Goal: Task Accomplishment & Management: Complete application form

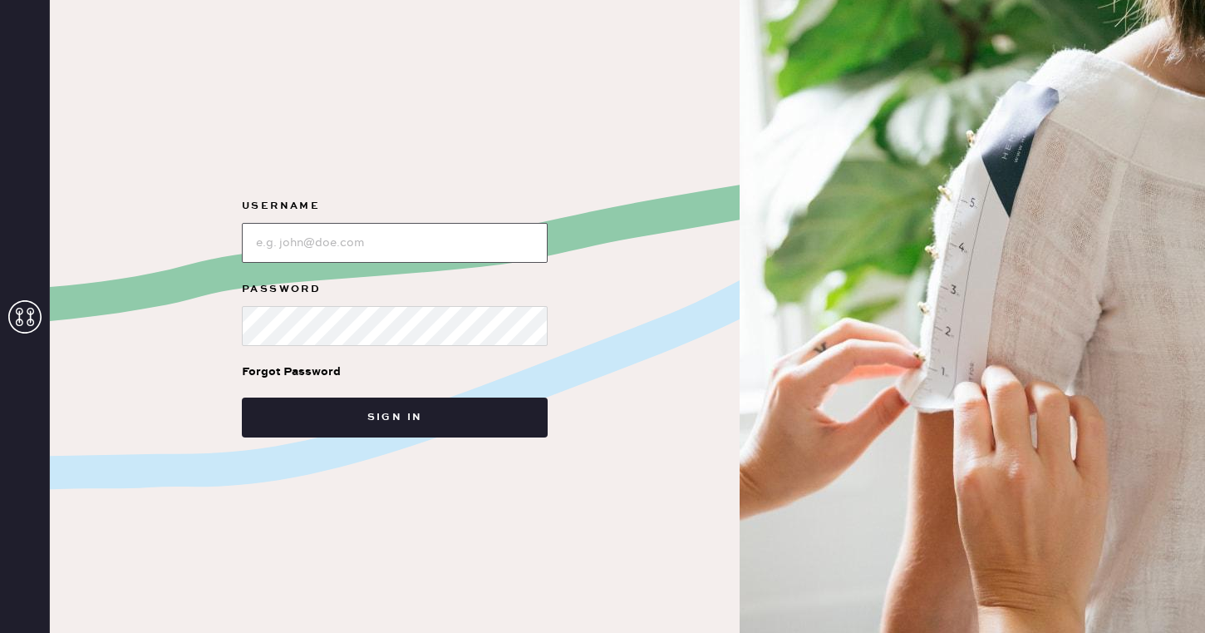
click at [509, 251] on input "loginName" at bounding box center [395, 243] width 306 height 40
type input "reformationsoho"
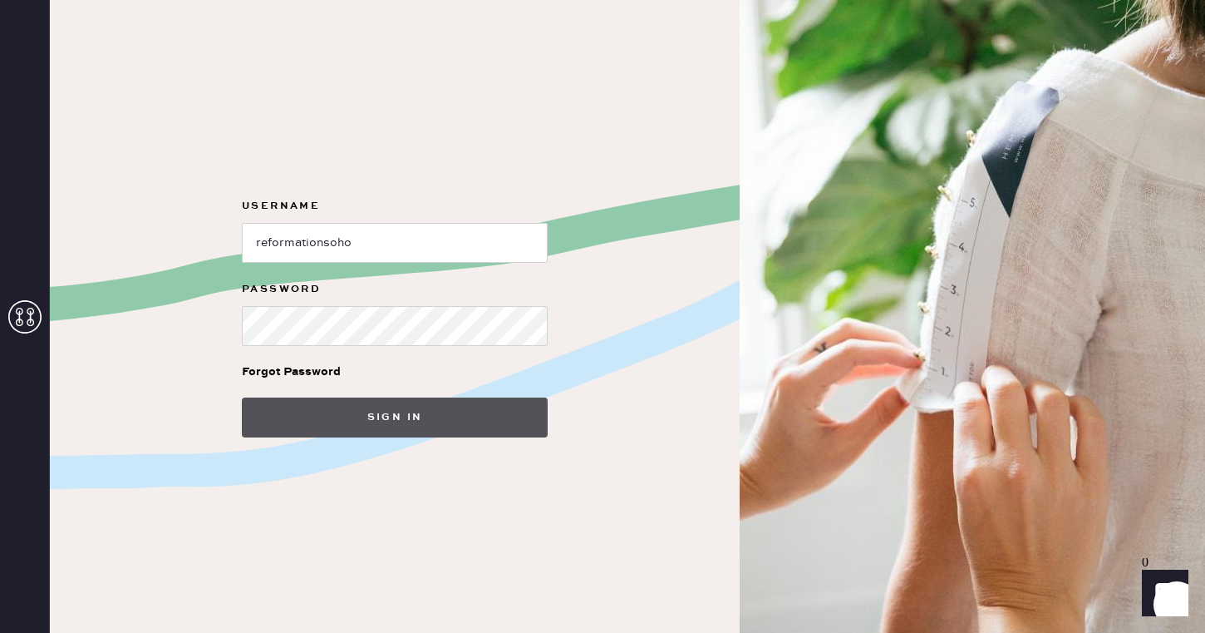
click at [480, 431] on button "Sign in" at bounding box center [395, 417] width 306 height 40
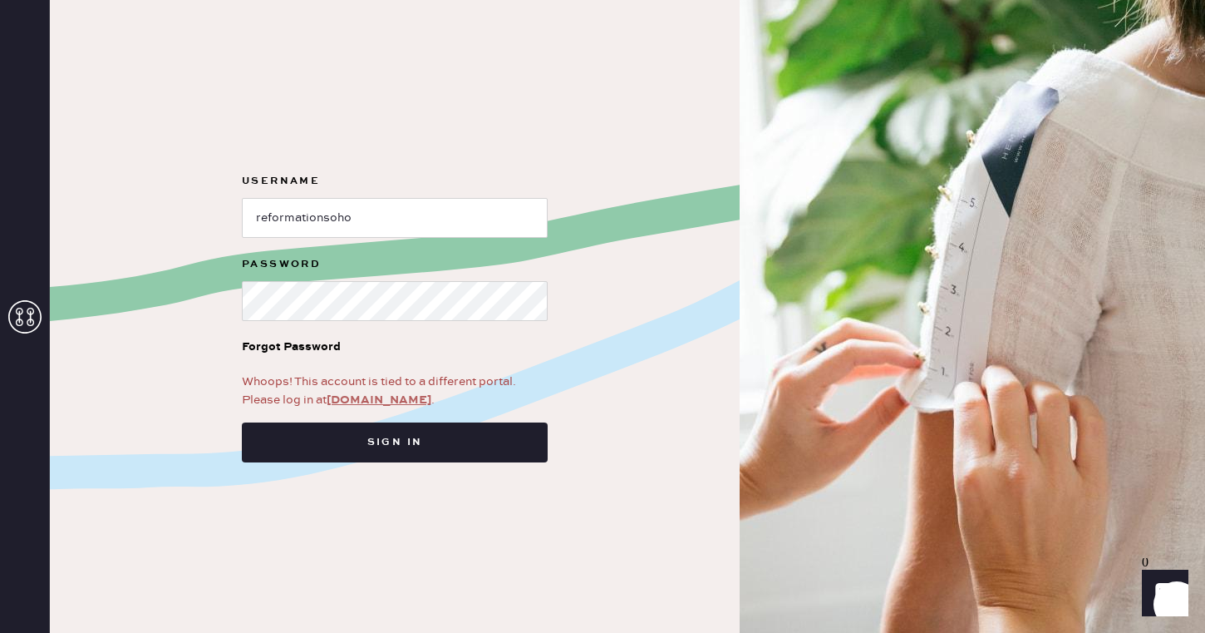
click at [385, 393] on link "[DOMAIN_NAME]" at bounding box center [379, 399] width 105 height 15
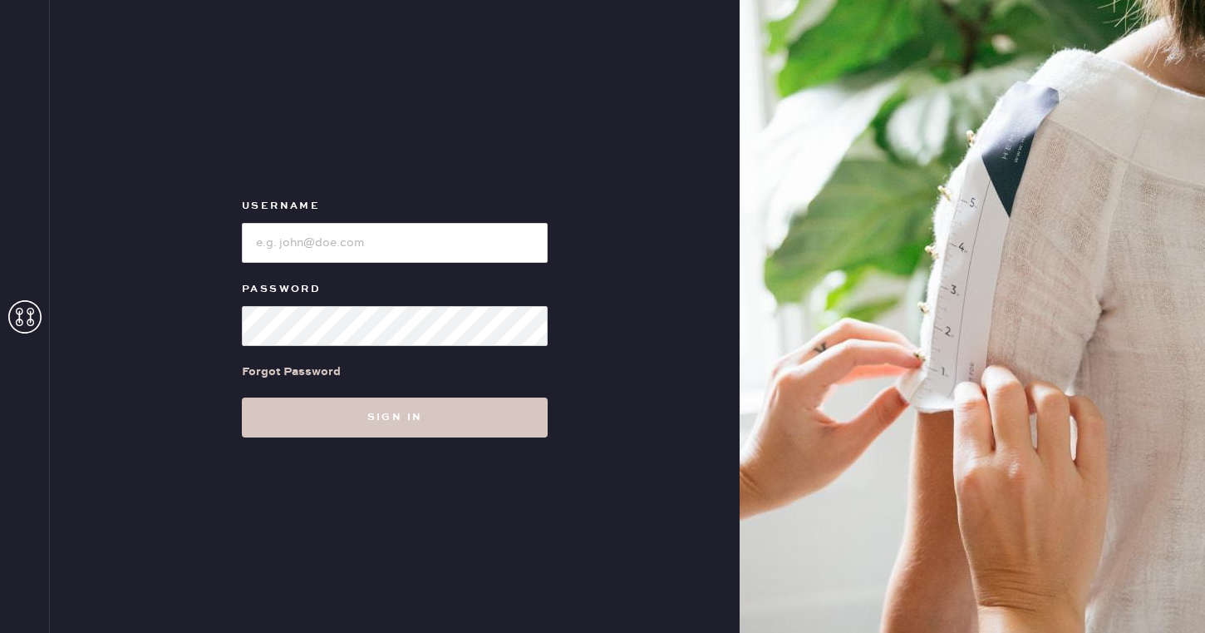
click at [449, 214] on label "Username" at bounding box center [395, 206] width 306 height 20
type input "reformationsoho"
click at [457, 240] on input "loginName" at bounding box center [395, 243] width 306 height 40
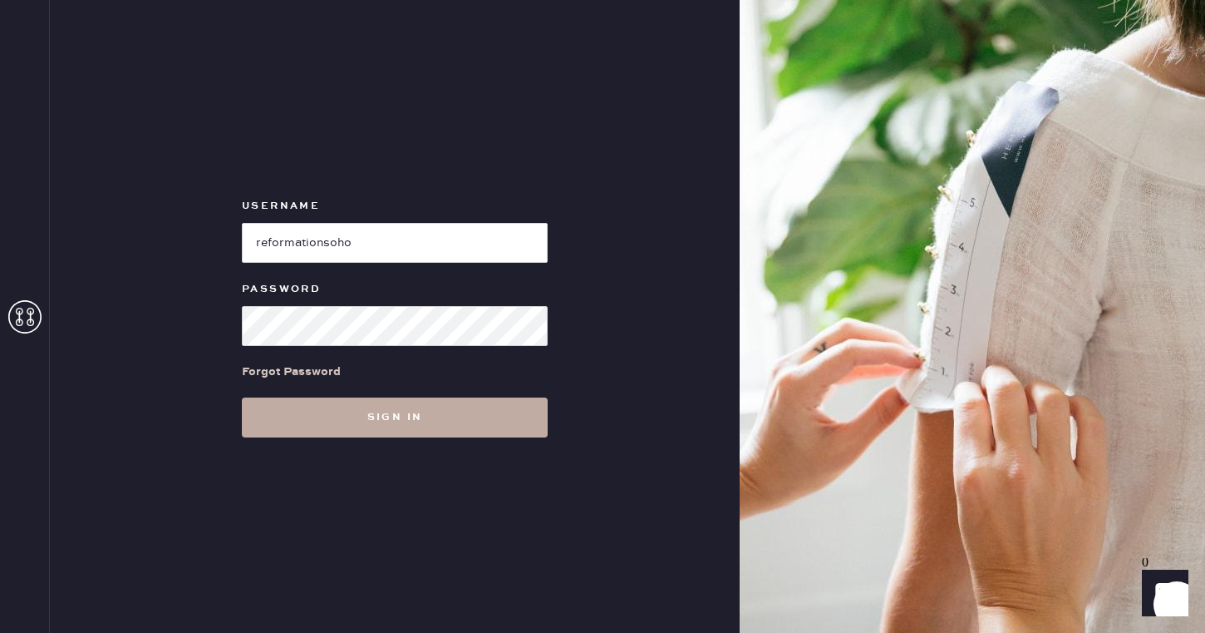
click at [357, 412] on button "Sign in" at bounding box center [395, 417] width 306 height 40
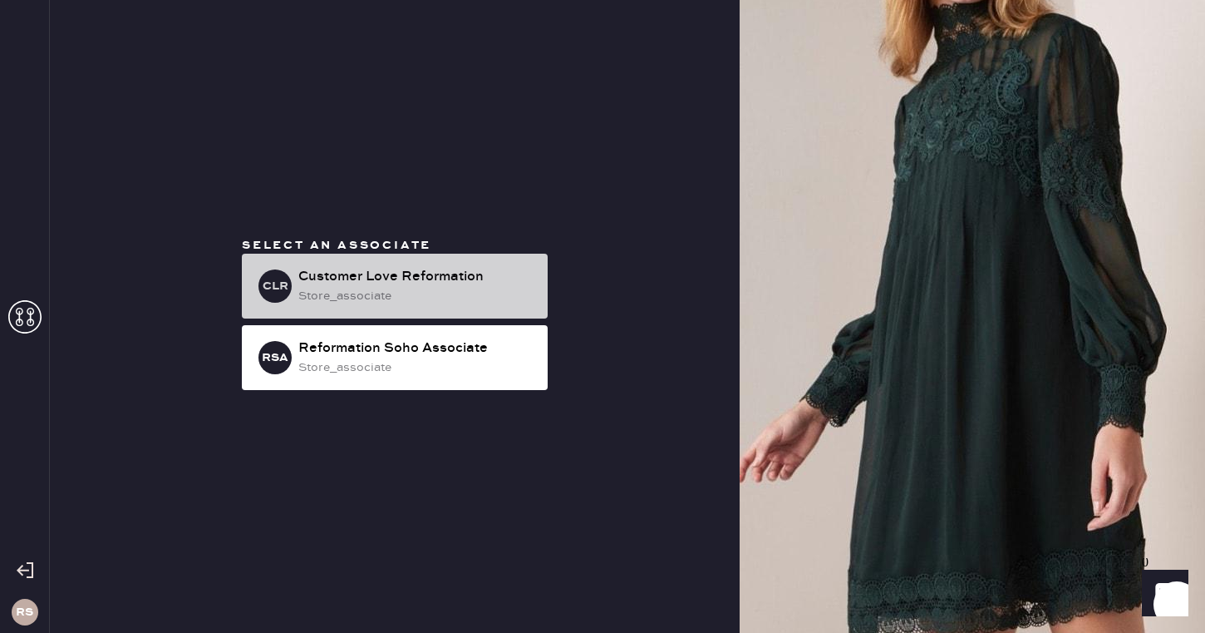
click at [475, 284] on div "Customer Love Reformation" at bounding box center [416, 277] width 236 height 20
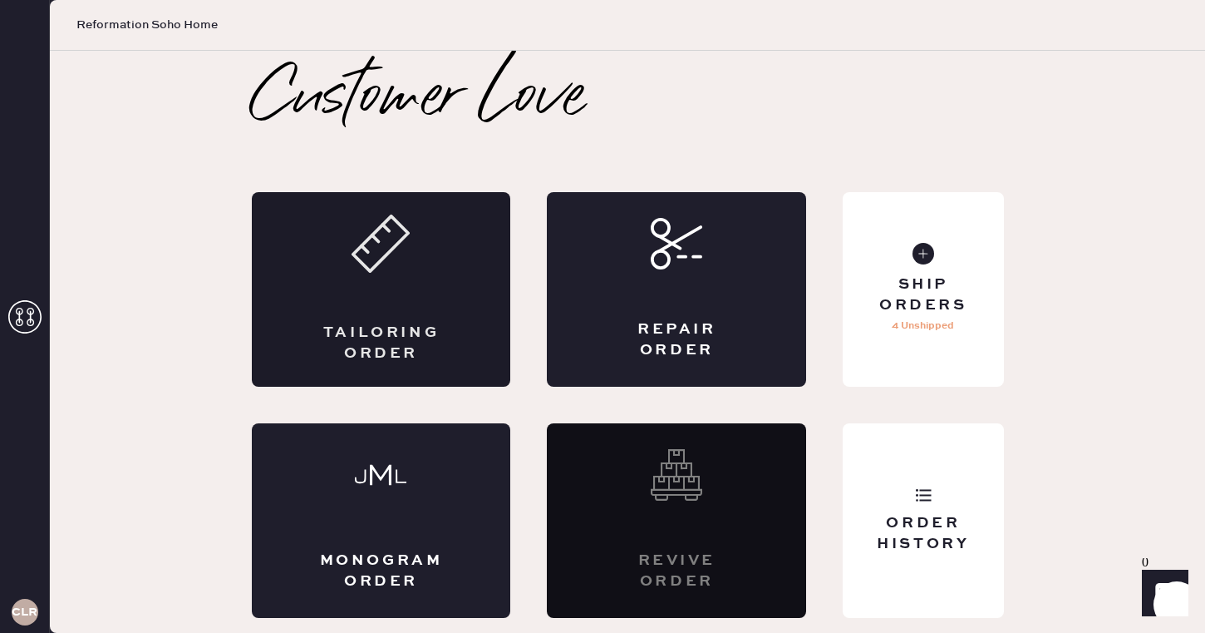
click at [422, 291] on div "Tailoring Order" at bounding box center [381, 289] width 259 height 194
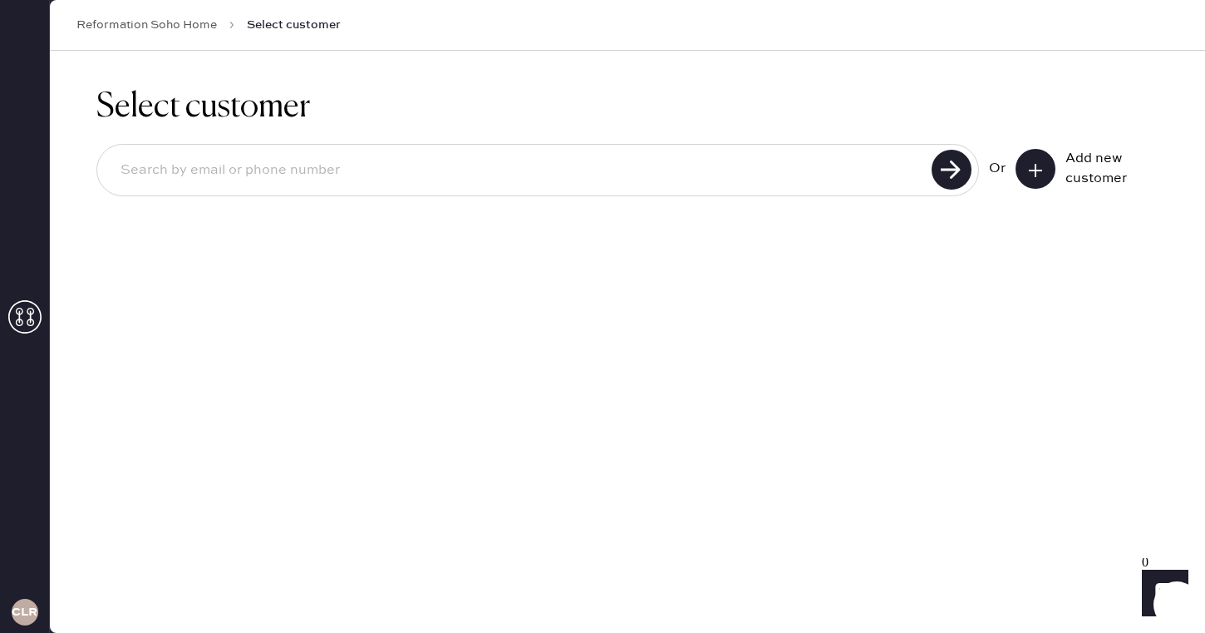
click at [1034, 167] on icon at bounding box center [1035, 170] width 17 height 17
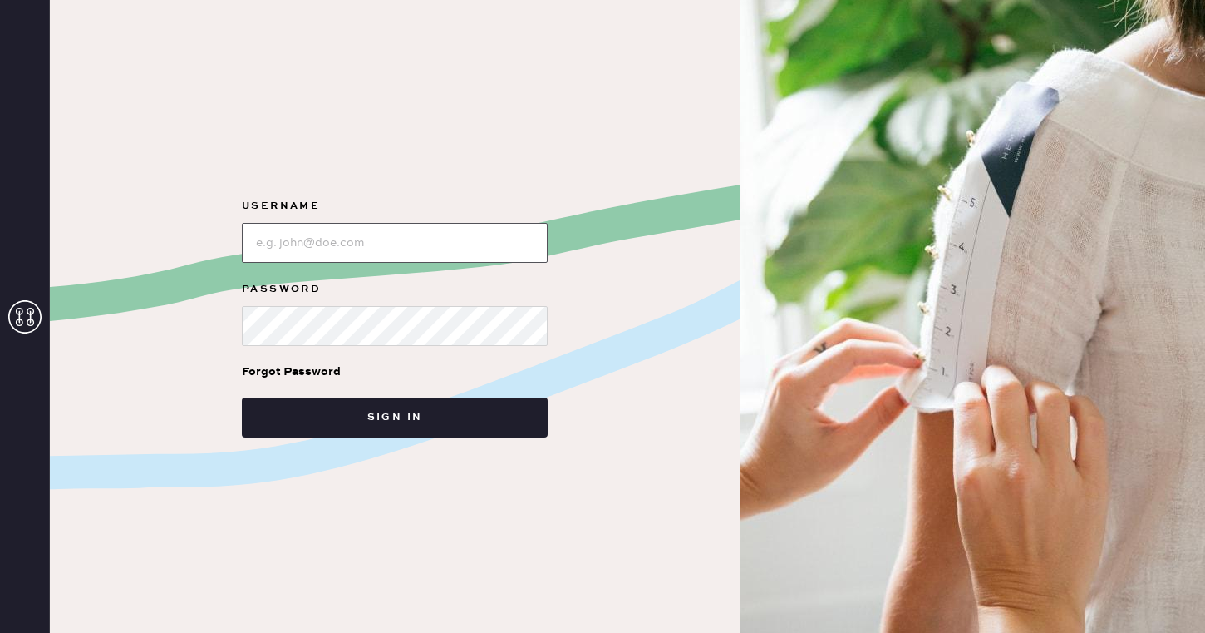
click at [475, 234] on input "loginName" at bounding box center [395, 243] width 306 height 40
type input "reformationsoho"
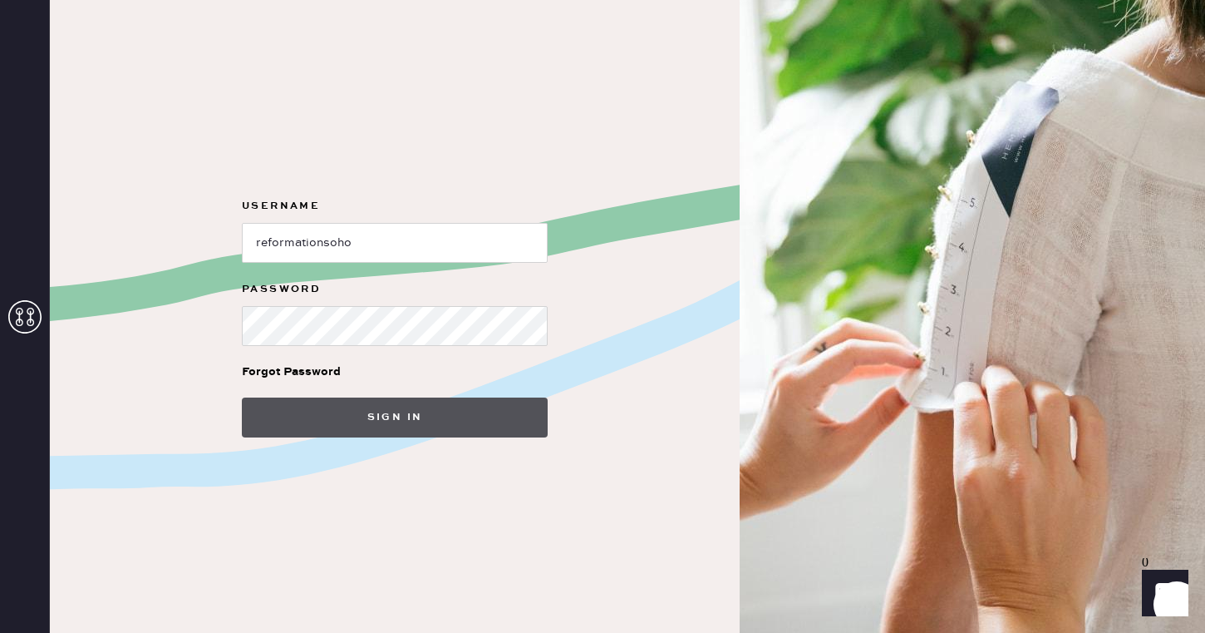
click at [452, 425] on button "Sign in" at bounding box center [395, 417] width 306 height 40
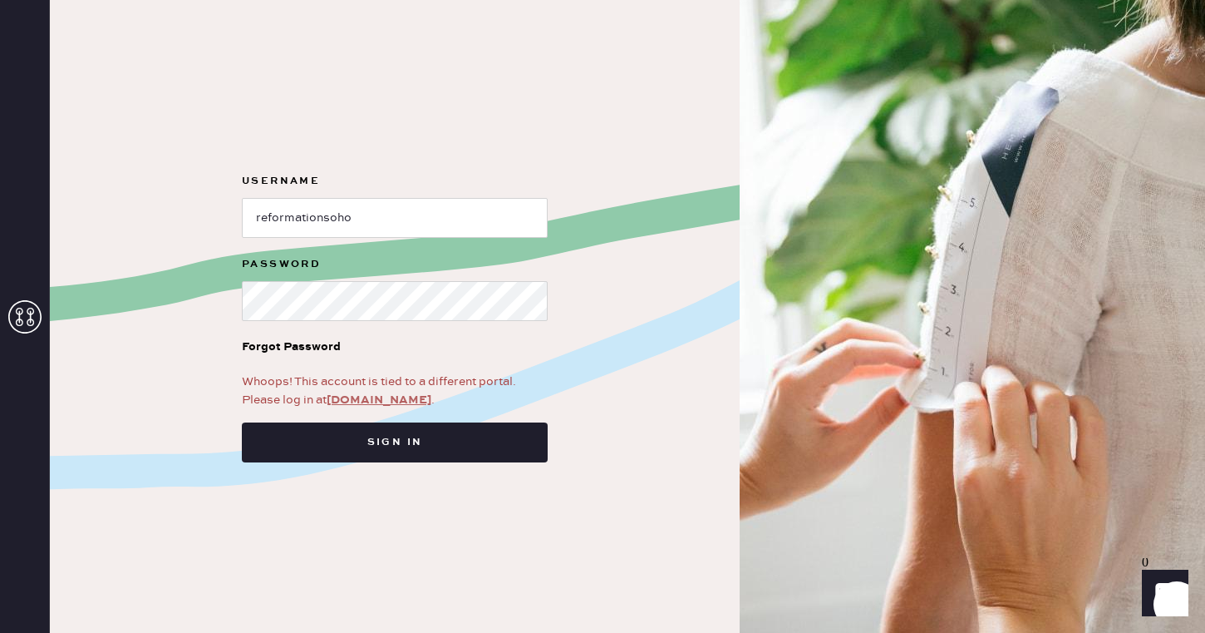
click at [392, 396] on link "[DOMAIN_NAME]" at bounding box center [379, 399] width 105 height 15
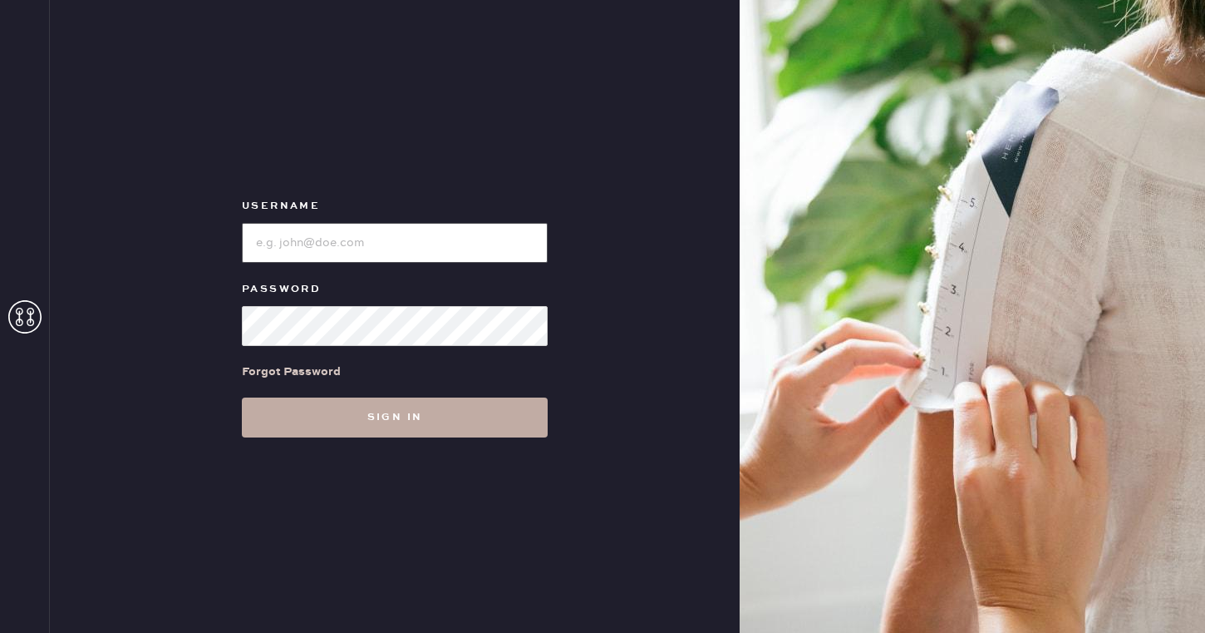
type input "reformationsoho"
click at [367, 426] on button "Sign in" at bounding box center [395, 417] width 306 height 40
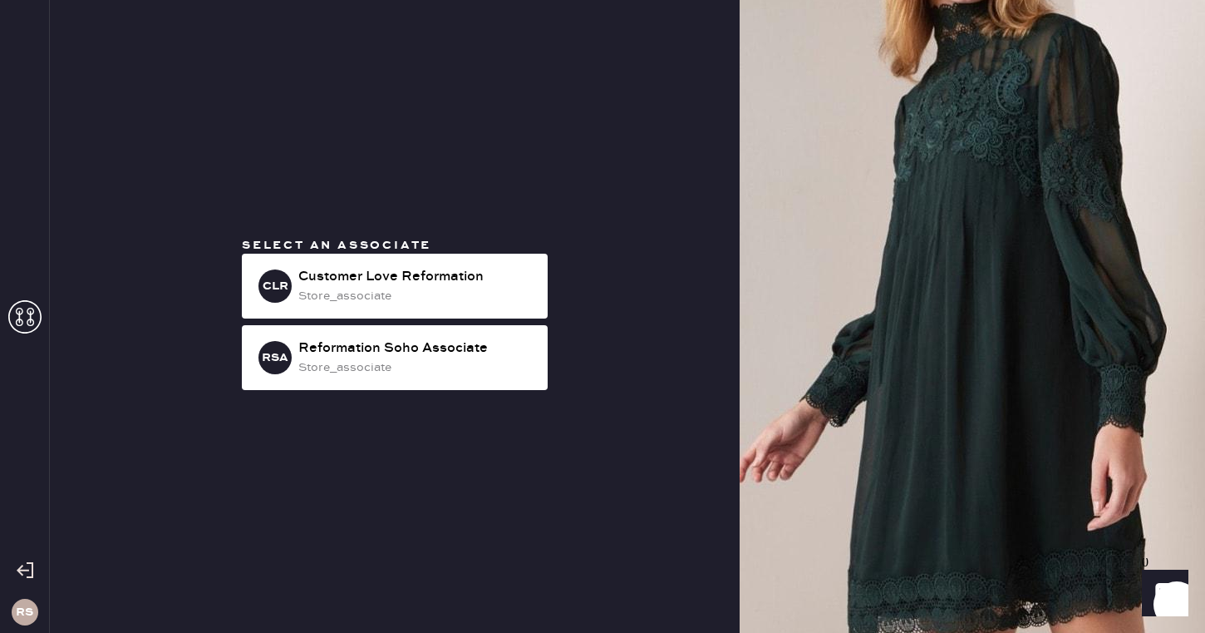
click at [910, 155] on img at bounding box center [972, 316] width 465 height 633
click at [908, 154] on img at bounding box center [972, 316] width 465 height 633
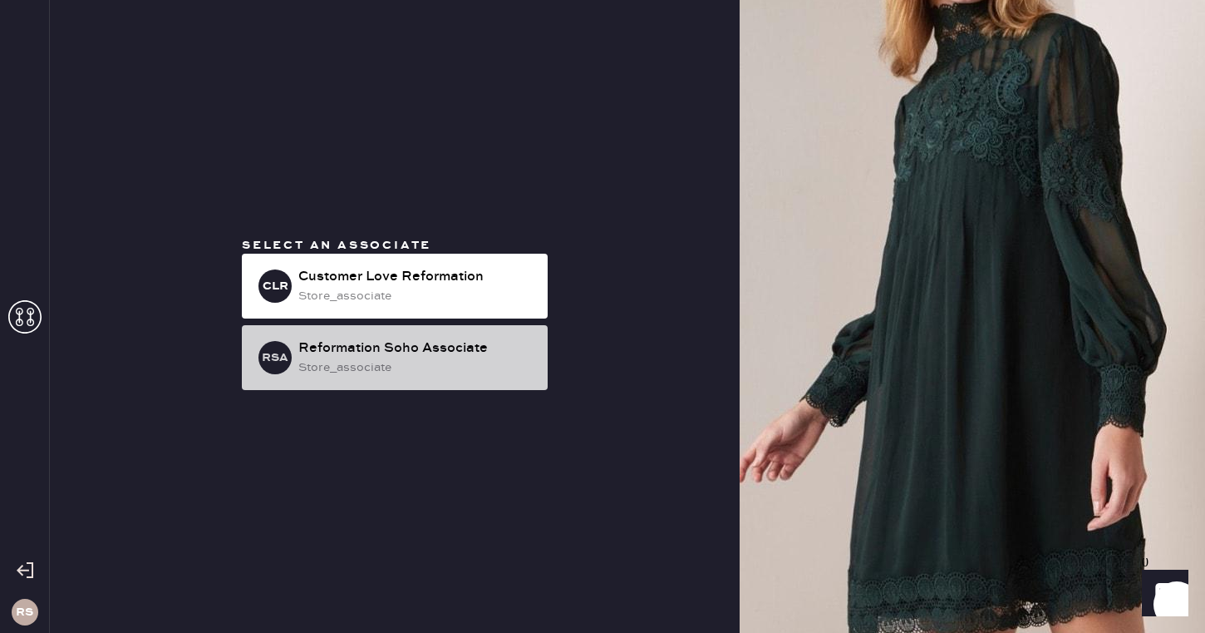
click at [505, 359] on div "store_associate" at bounding box center [416, 367] width 236 height 18
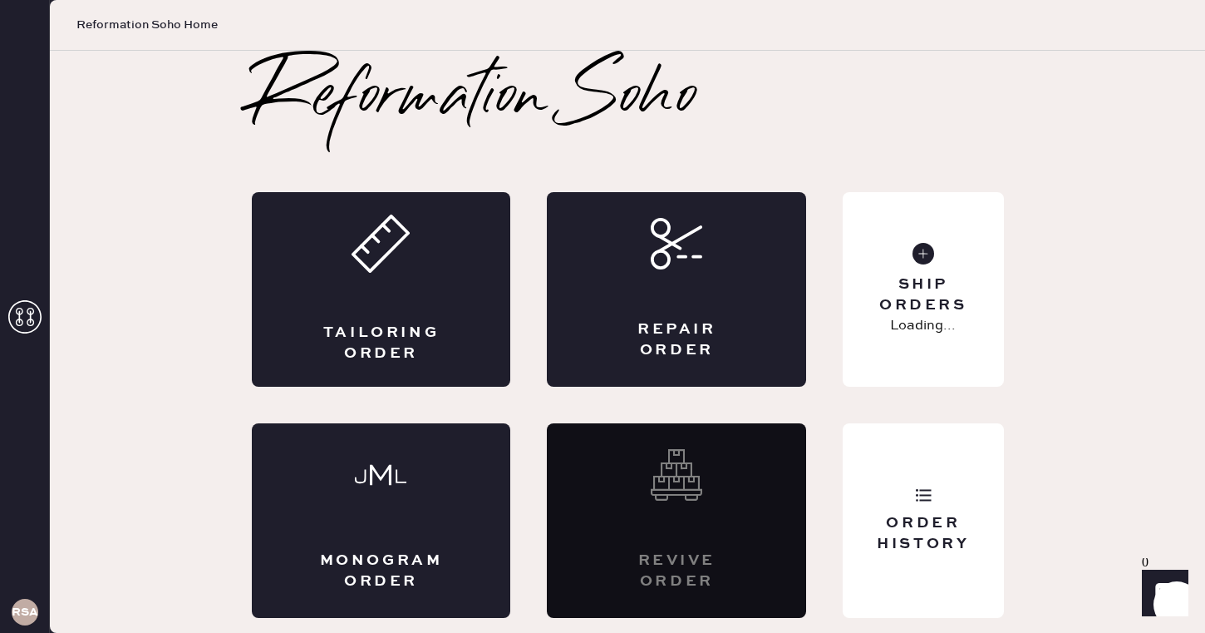
click at [505, 359] on div "Tailoring Order" at bounding box center [381, 289] width 259 height 194
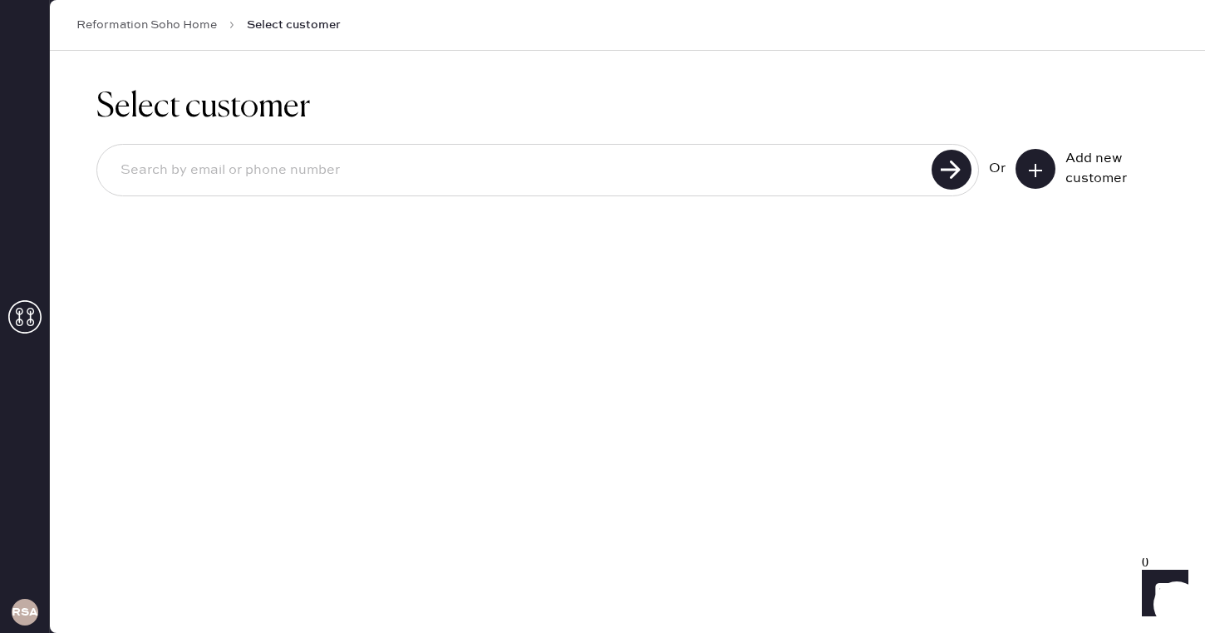
click at [1035, 175] on use at bounding box center [1035, 170] width 13 height 13
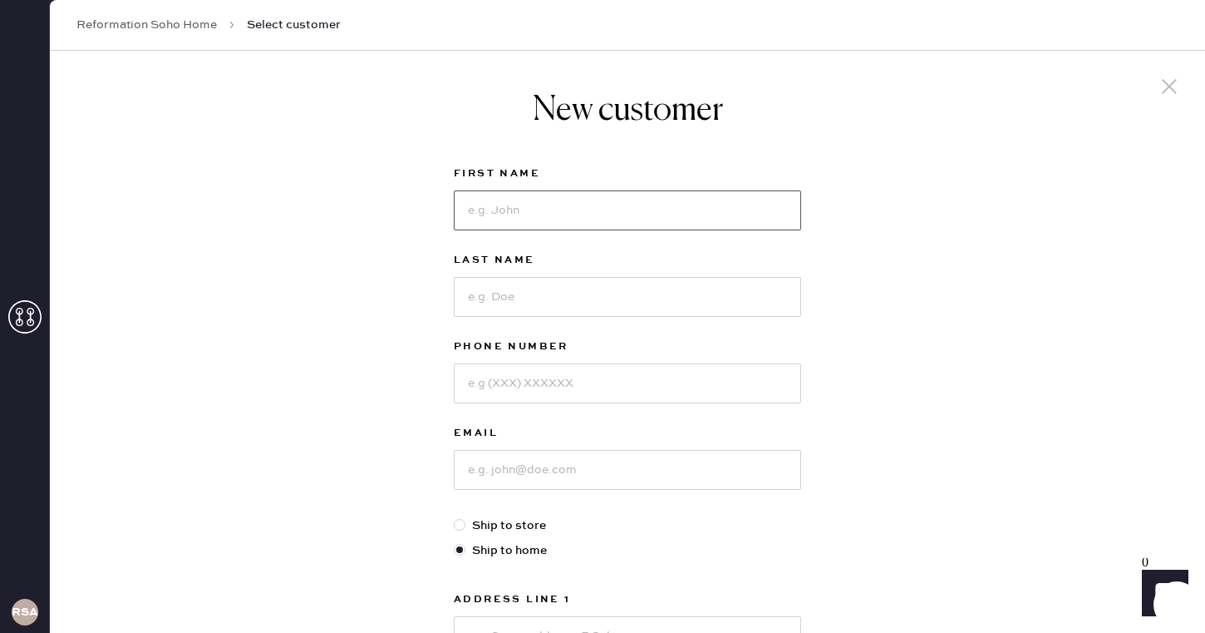
click at [573, 201] on input at bounding box center [627, 210] width 347 height 40
type input "[PERSON_NAME]"
click at [592, 298] on input at bounding box center [627, 297] width 347 height 40
type input "[PERSON_NAME]"
click at [542, 384] on input at bounding box center [627, 383] width 347 height 40
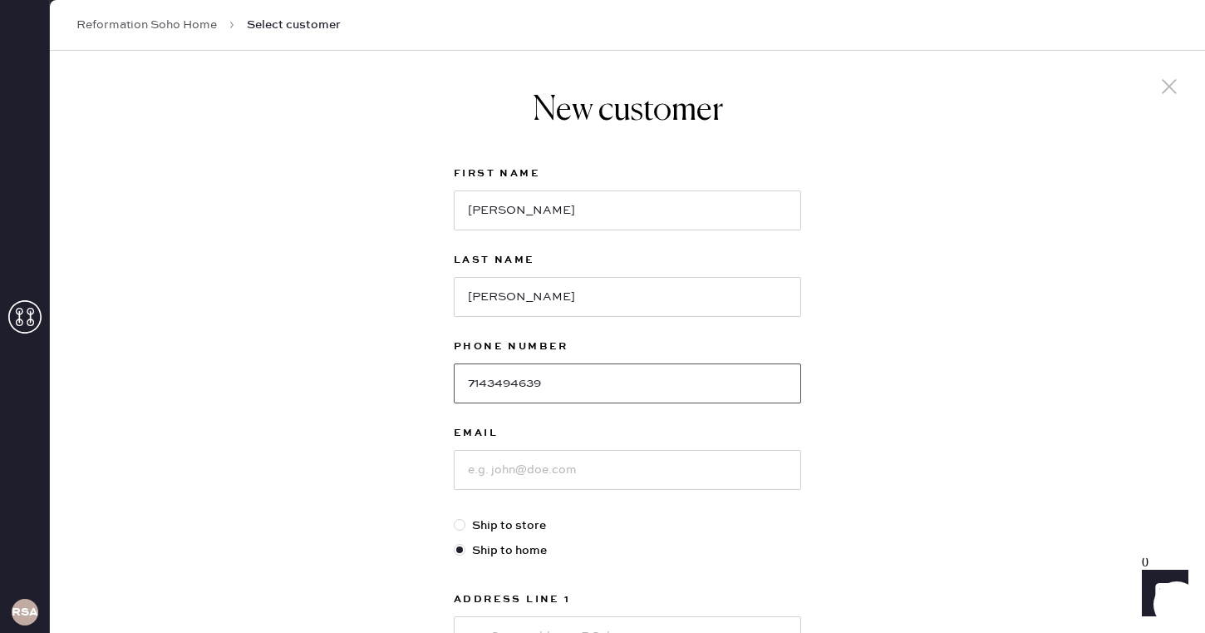
type input "7143494639"
click at [533, 465] on input at bounding box center [627, 470] width 347 height 40
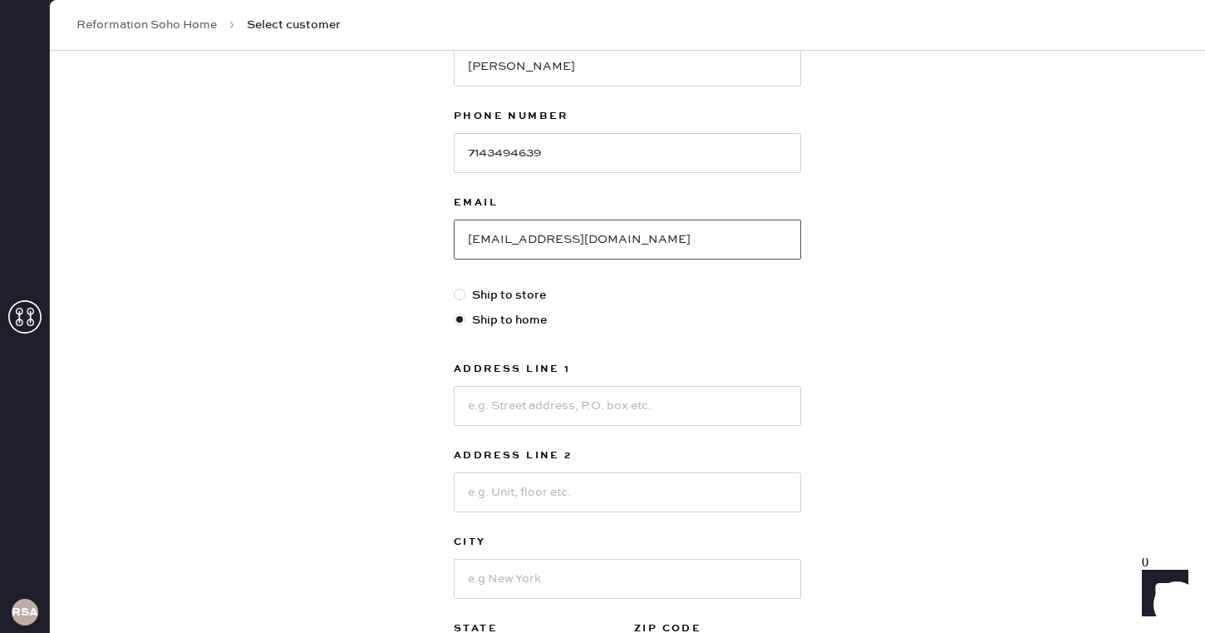
scroll to position [270, 0]
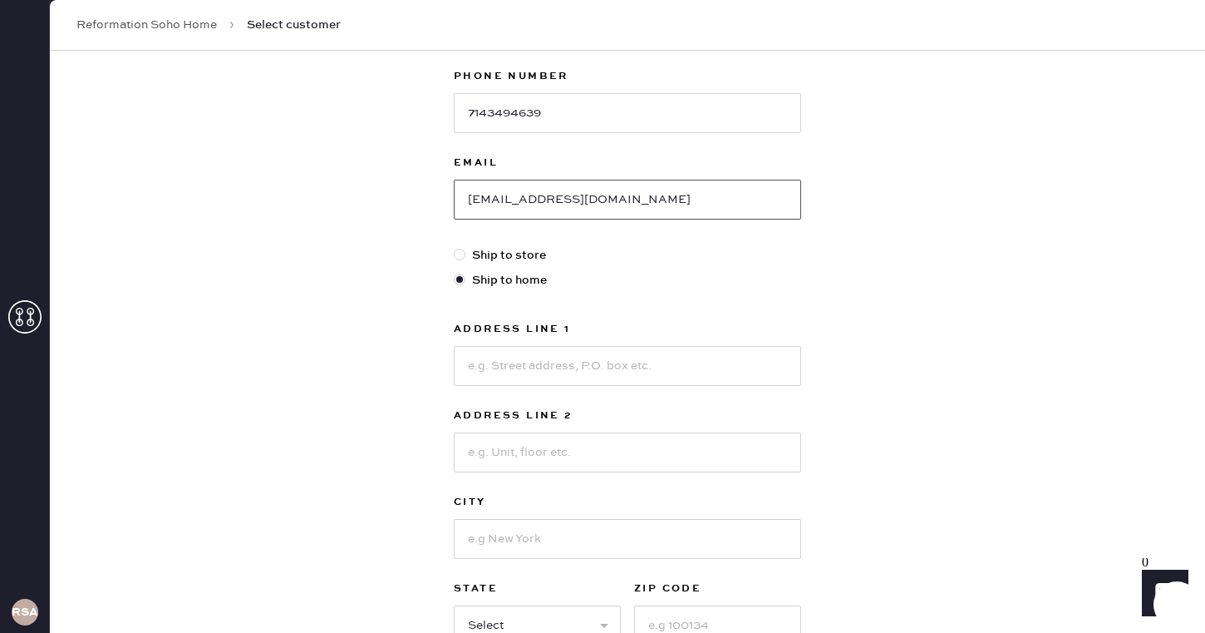
type input "[EMAIL_ADDRESS][DOMAIN_NAME]"
click at [524, 371] on input at bounding box center [627, 366] width 347 height 40
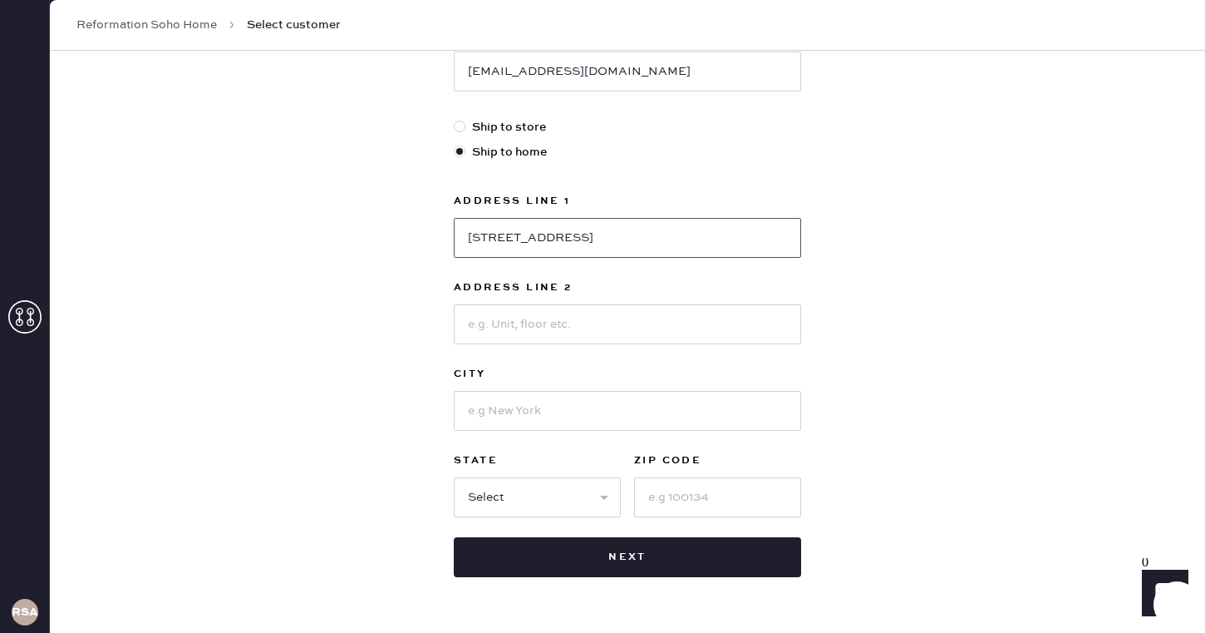
scroll to position [400, 0]
type input "[STREET_ADDRESS]"
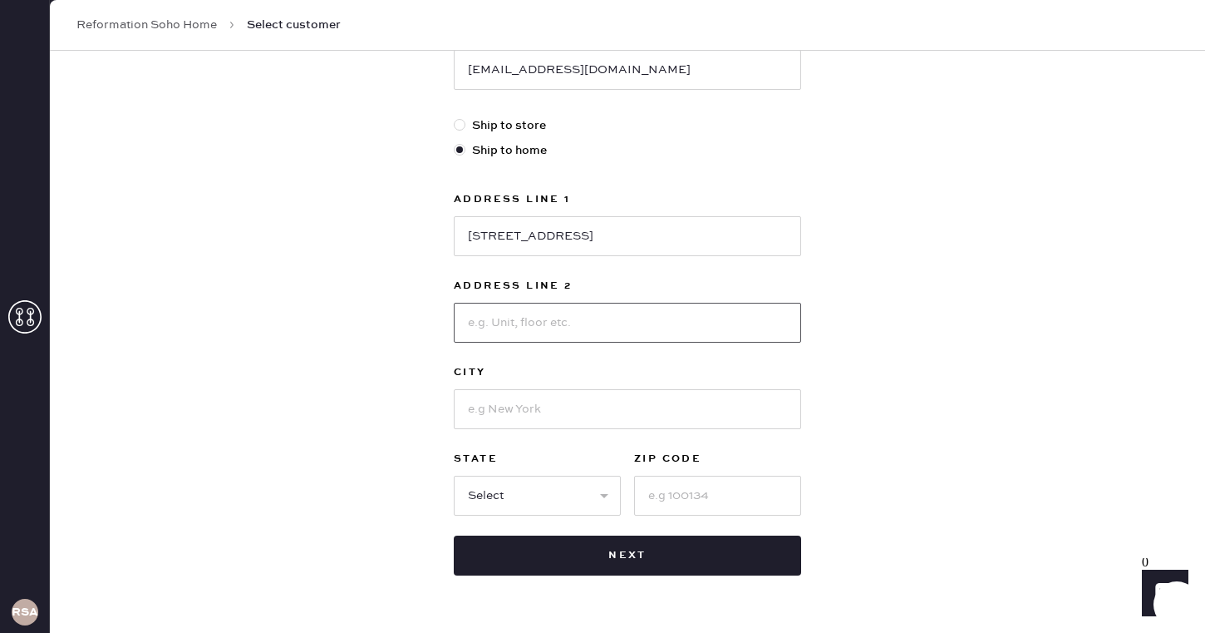
click at [583, 331] on input at bounding box center [627, 323] width 347 height 40
type input "Apt 74"
click at [599, 413] on input at bounding box center [627, 409] width 347 height 40
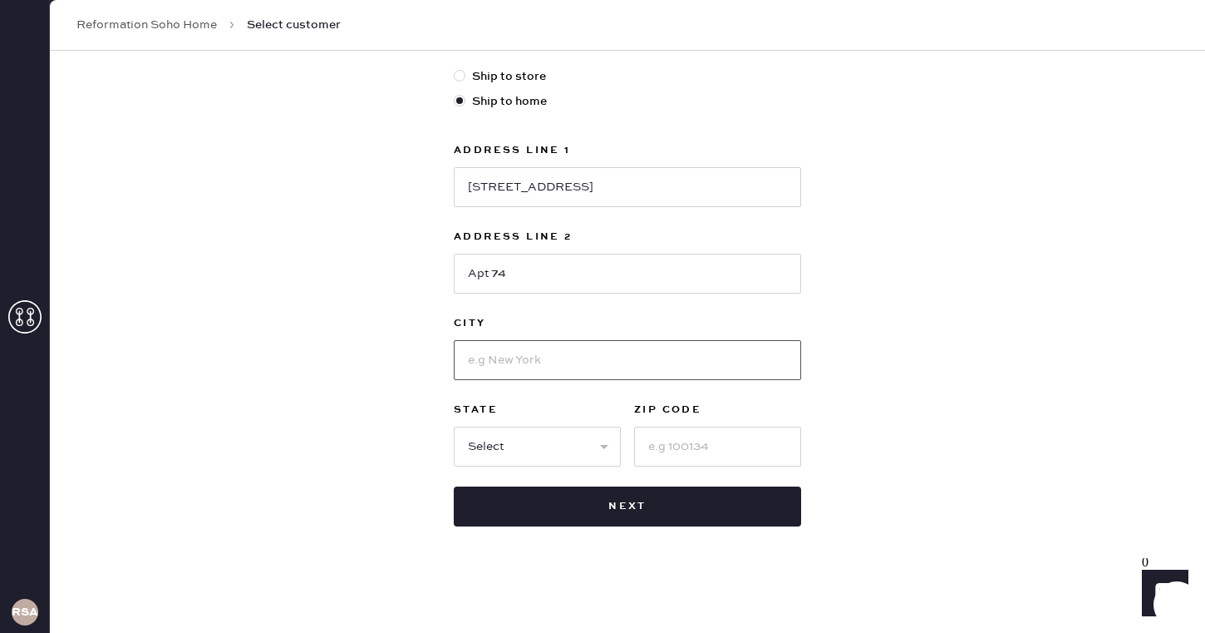
type input "[US_STATE]"
click at [562, 455] on select "Select AK AL AR AZ CA CO CT [GEOGRAPHIC_DATA] DE FL [GEOGRAPHIC_DATA] HI [GEOGR…" at bounding box center [537, 446] width 167 height 40
select select "NY"
click at [454, 426] on select "Select AK AL AR AZ CA CO CT [GEOGRAPHIC_DATA] DE FL [GEOGRAPHIC_DATA] HI [GEOGR…" at bounding box center [537, 446] width 167 height 40
click at [726, 441] on input at bounding box center [717, 446] width 167 height 40
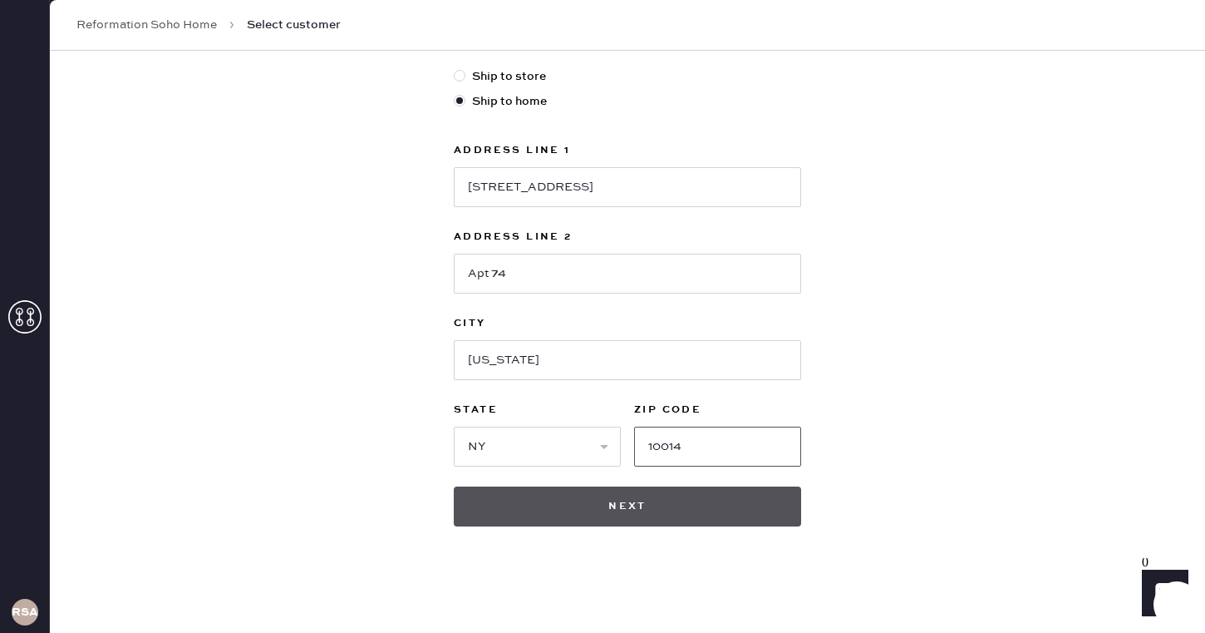
type input "10014"
click at [716, 506] on button "Next" at bounding box center [627, 506] width 347 height 40
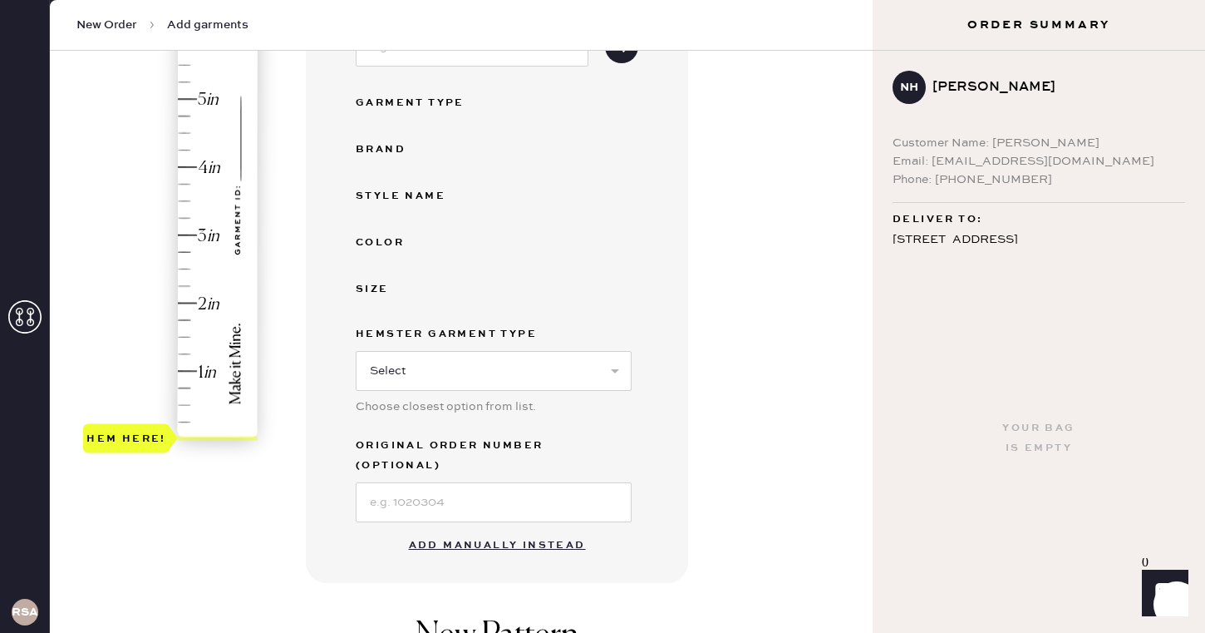
scroll to position [287, 0]
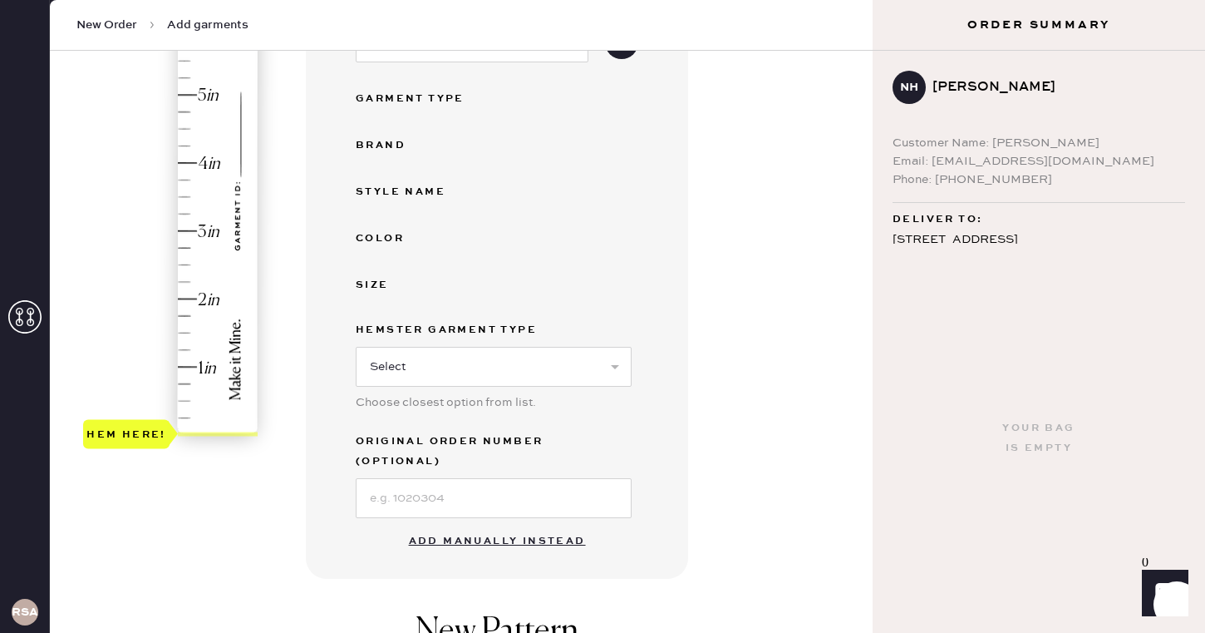
click at [491, 524] on button "Add manually instead" at bounding box center [497, 540] width 197 height 33
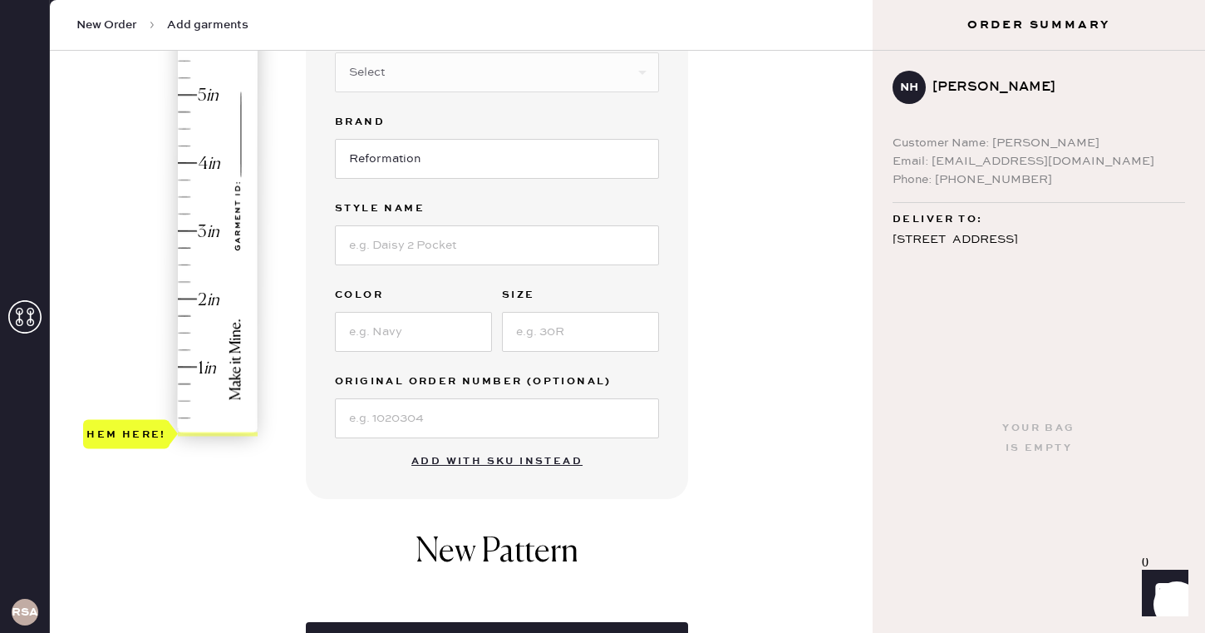
click at [478, 519] on div "New Pattern" at bounding box center [497, 560] width 382 height 90
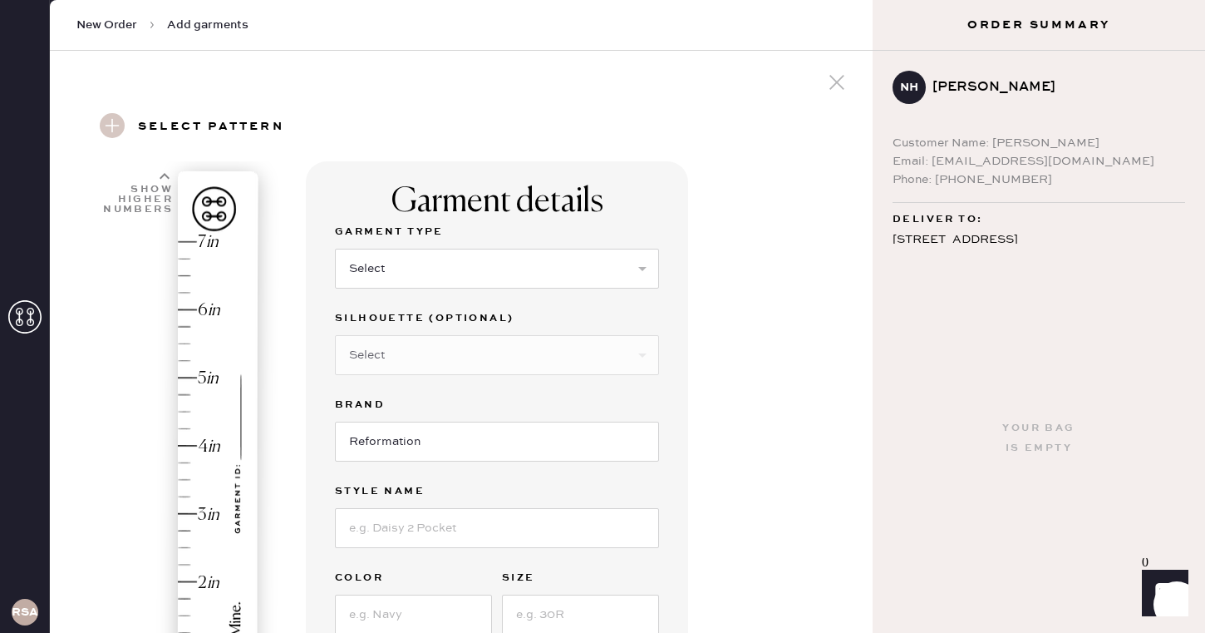
scroll to position [0, 0]
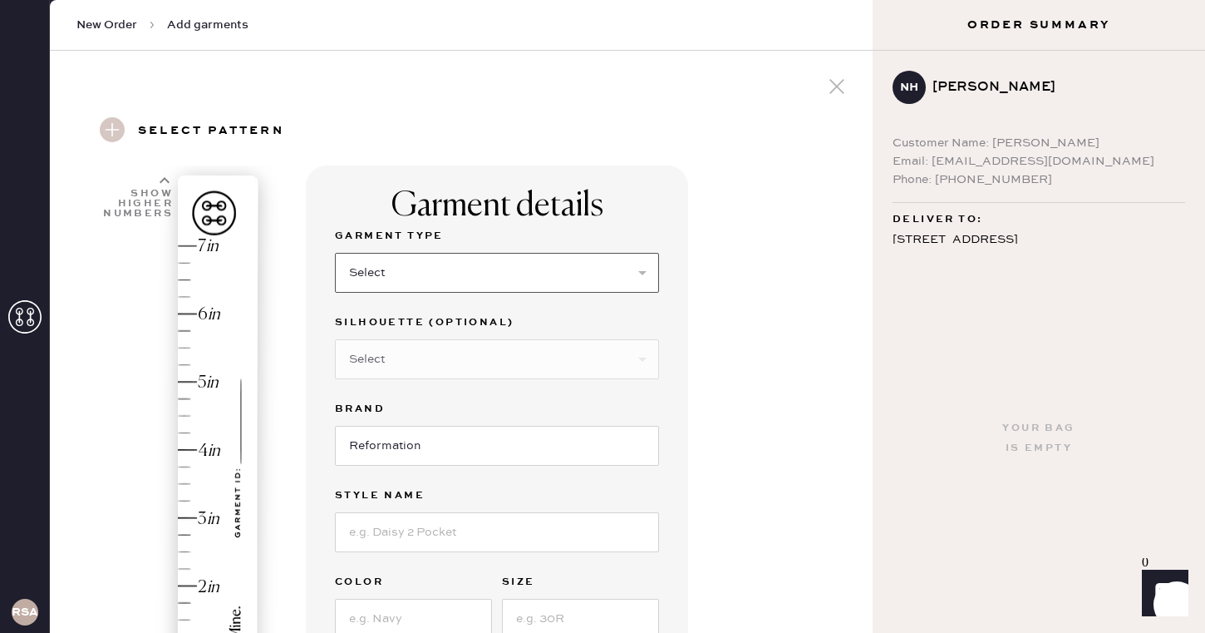
click at [438, 284] on select "Select Basic Skirt Jeans Leggings Pants Shorts Basic Sleeved Dress Basic Sleeve…" at bounding box center [497, 273] width 324 height 40
select select "2"
click at [335, 253] on select "Select Basic Skirt Jeans Leggings Pants Shorts Basic Sleeved Dress Basic Sleeve…" at bounding box center [497, 273] width 324 height 40
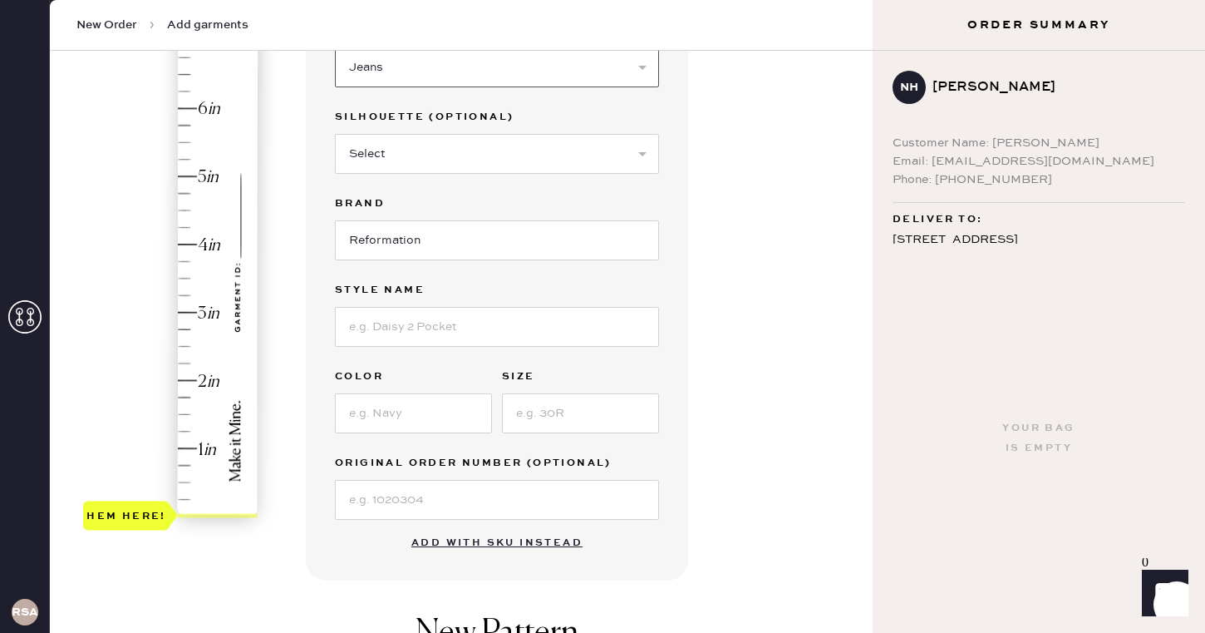
scroll to position [208, 0]
click at [466, 319] on input at bounding box center [497, 324] width 324 height 40
type input "Abby Low Rise"
click at [404, 421] on input at bounding box center [413, 411] width 157 height 40
type input "Mille"
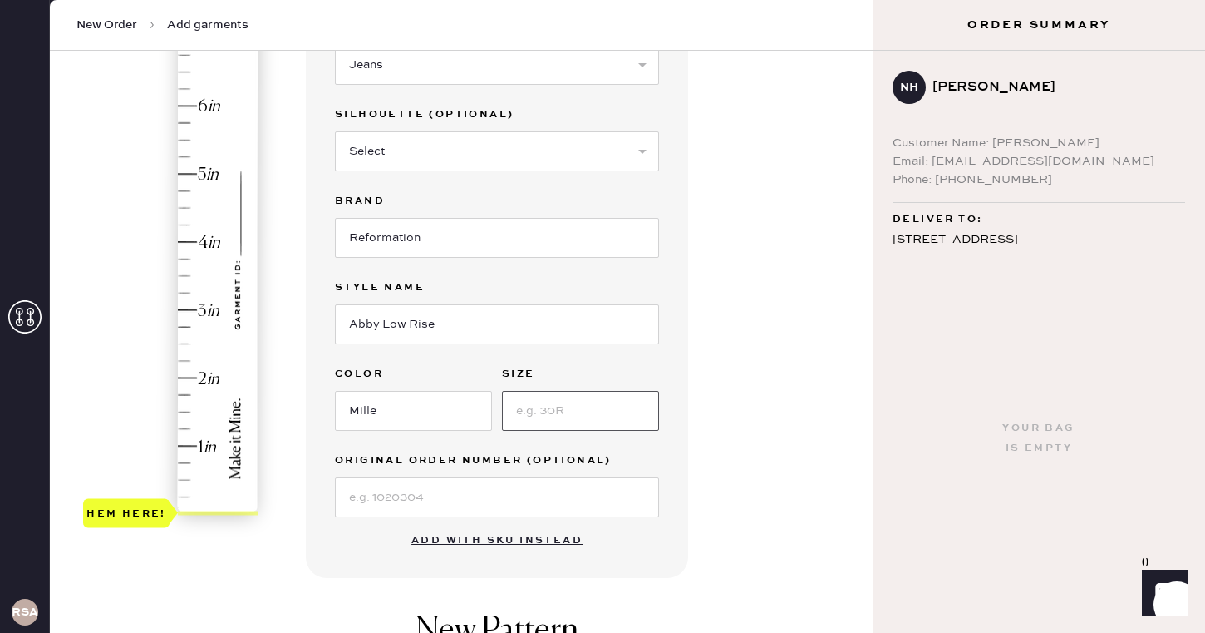
click at [553, 419] on input at bounding box center [580, 411] width 157 height 40
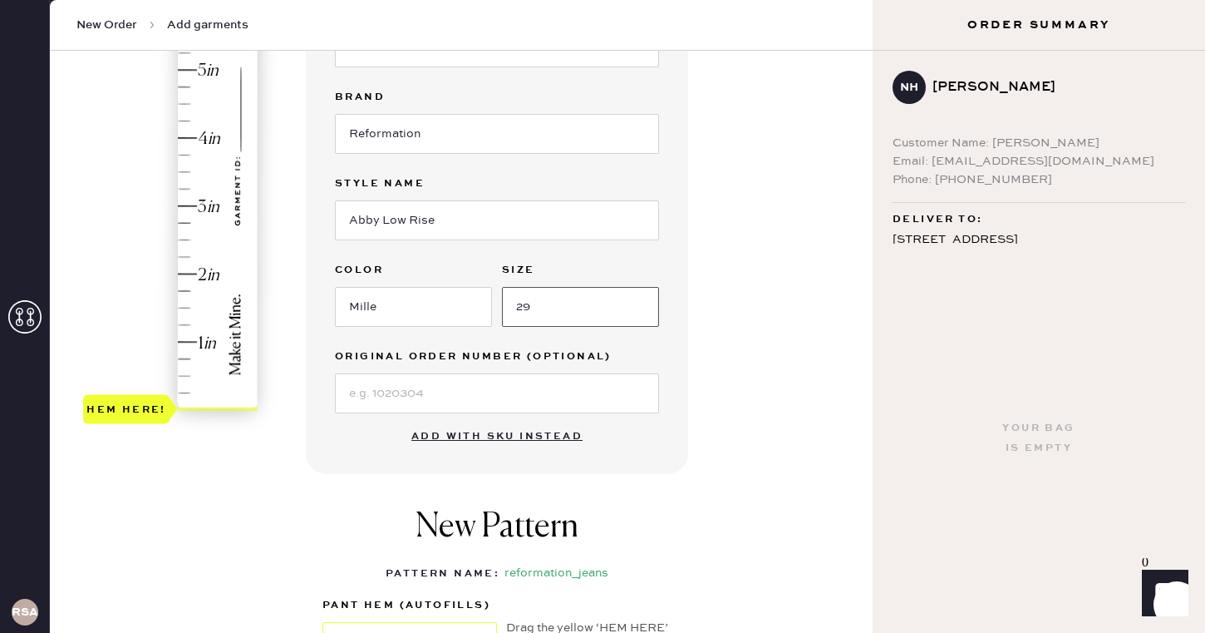
type input "29"
click at [544, 510] on h1 "New Pattern" at bounding box center [497, 535] width 163 height 57
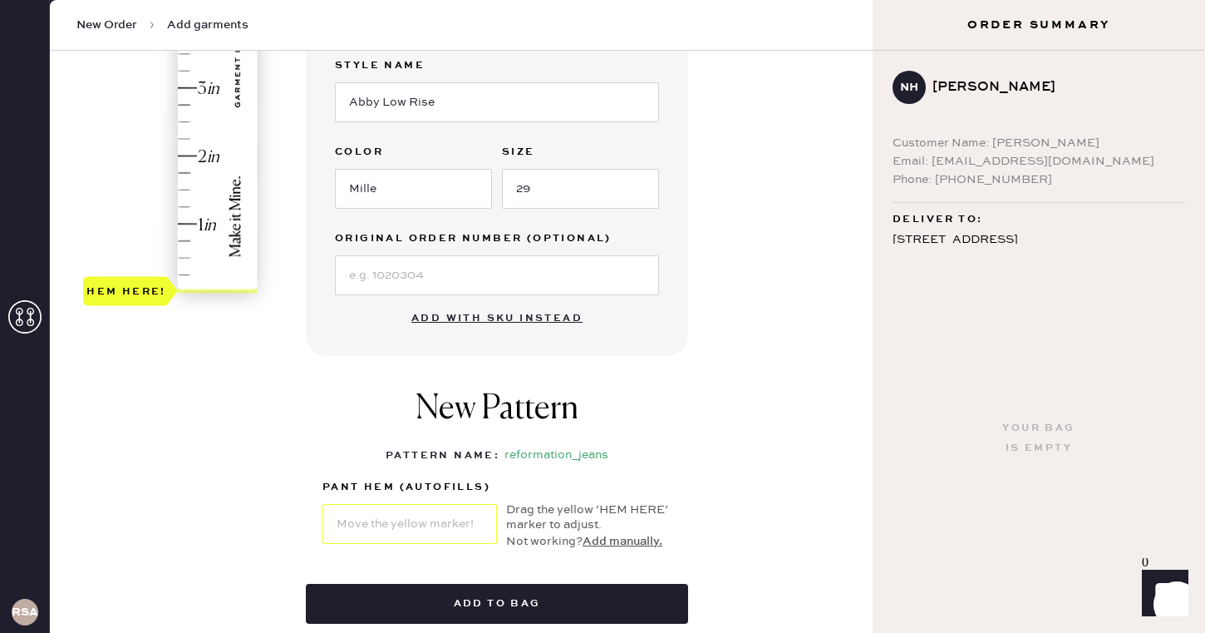
scroll to position [435, 0]
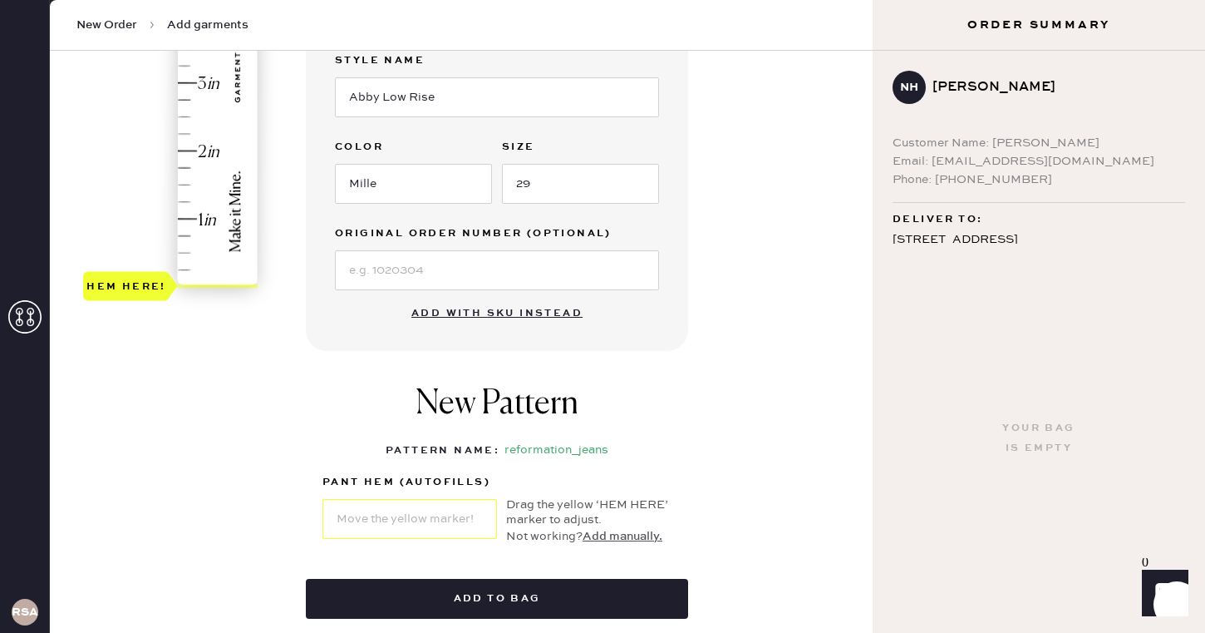
click at [405, 462] on div "New Pattern Pattern Name : reformation_jeans 1 in 2 in 3 in 4 in Show higher nu…" at bounding box center [497, 464] width 382 height 194
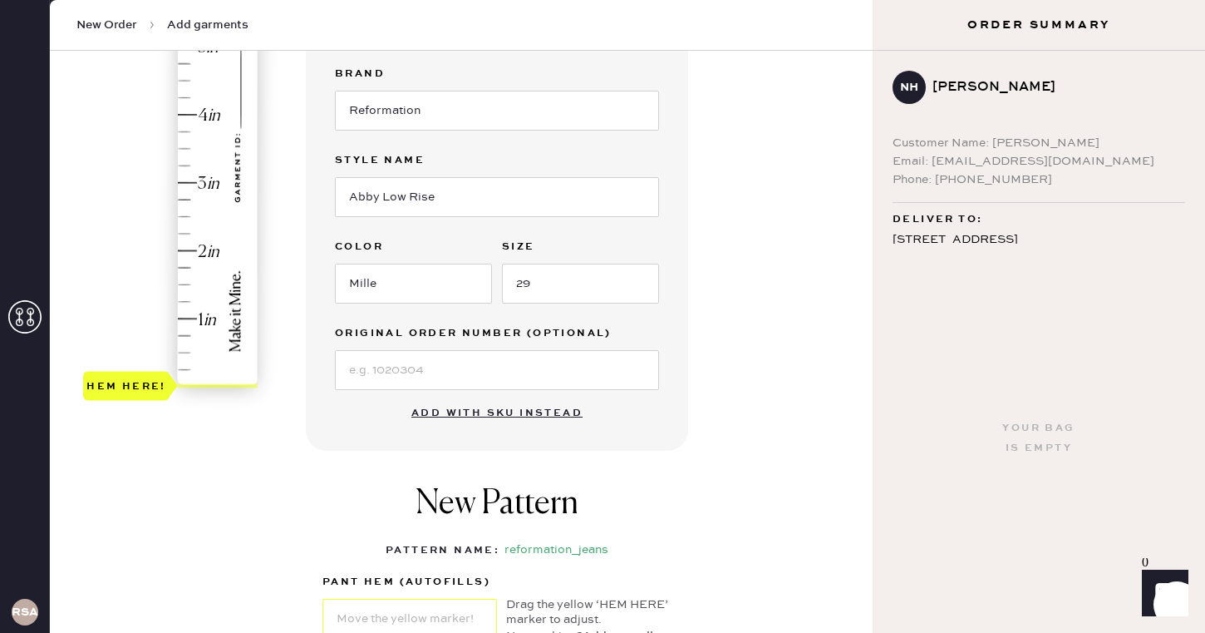
scroll to position [332, 0]
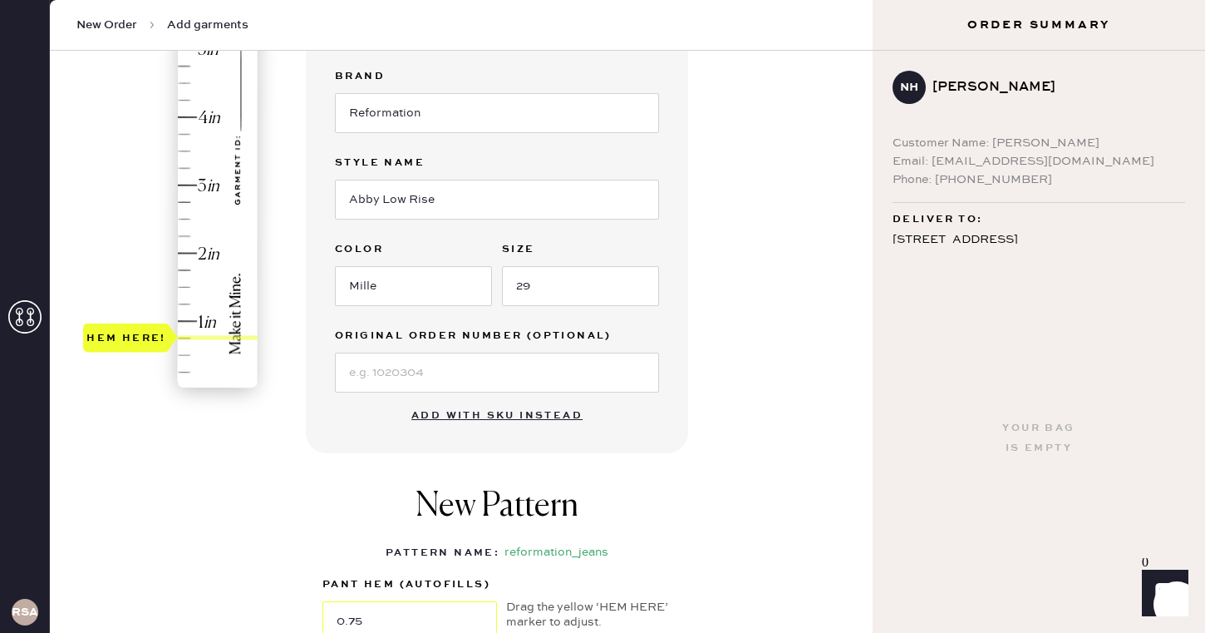
type input "1"
drag, startPoint x: 150, startPoint y: 384, endPoint x: 145, endPoint y: 321, distance: 63.4
click at [145, 321] on div "Hem here!" at bounding box center [126, 320] width 80 height 20
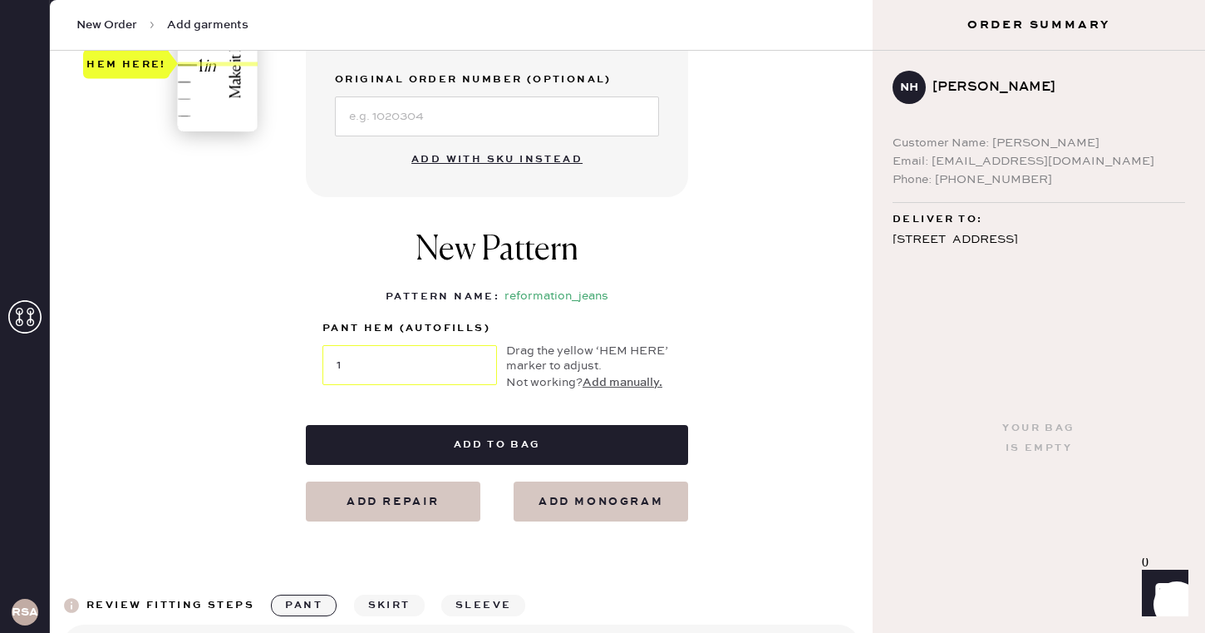
scroll to position [593, 0]
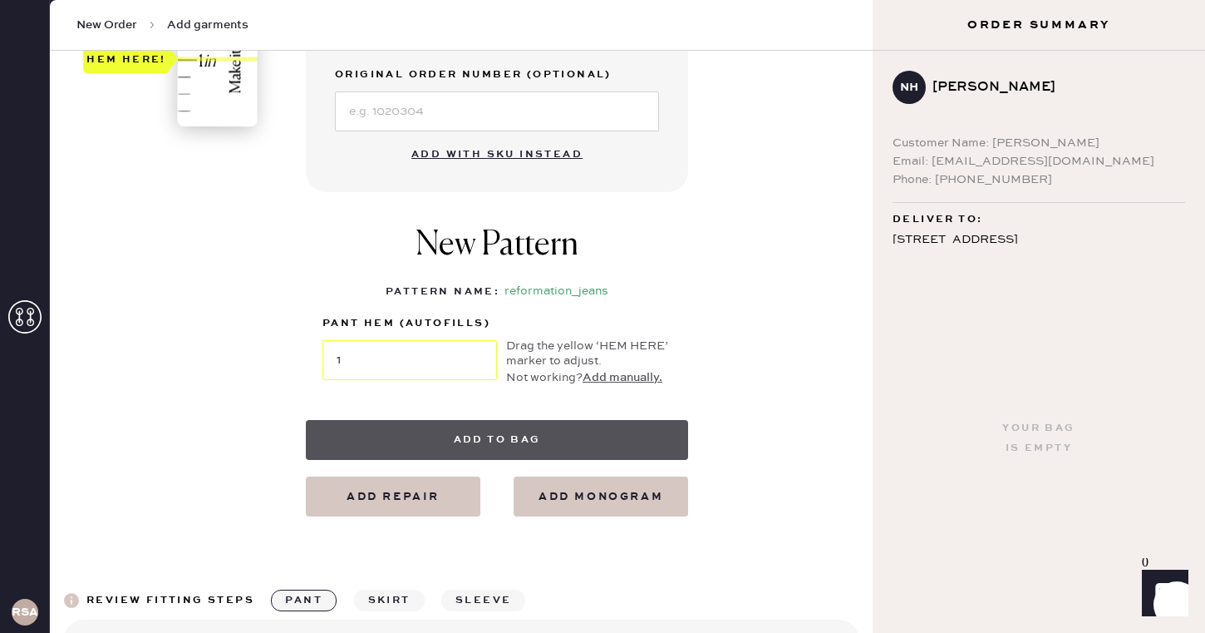
click at [577, 438] on button "Add to bag" at bounding box center [497, 440] width 382 height 40
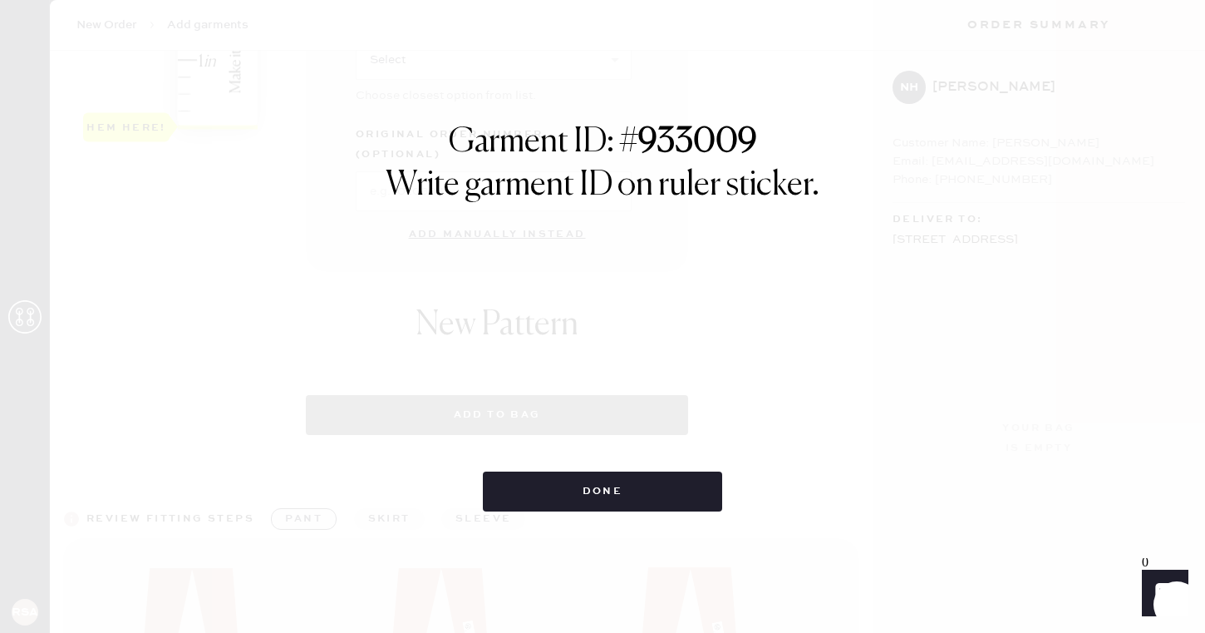
select select "2"
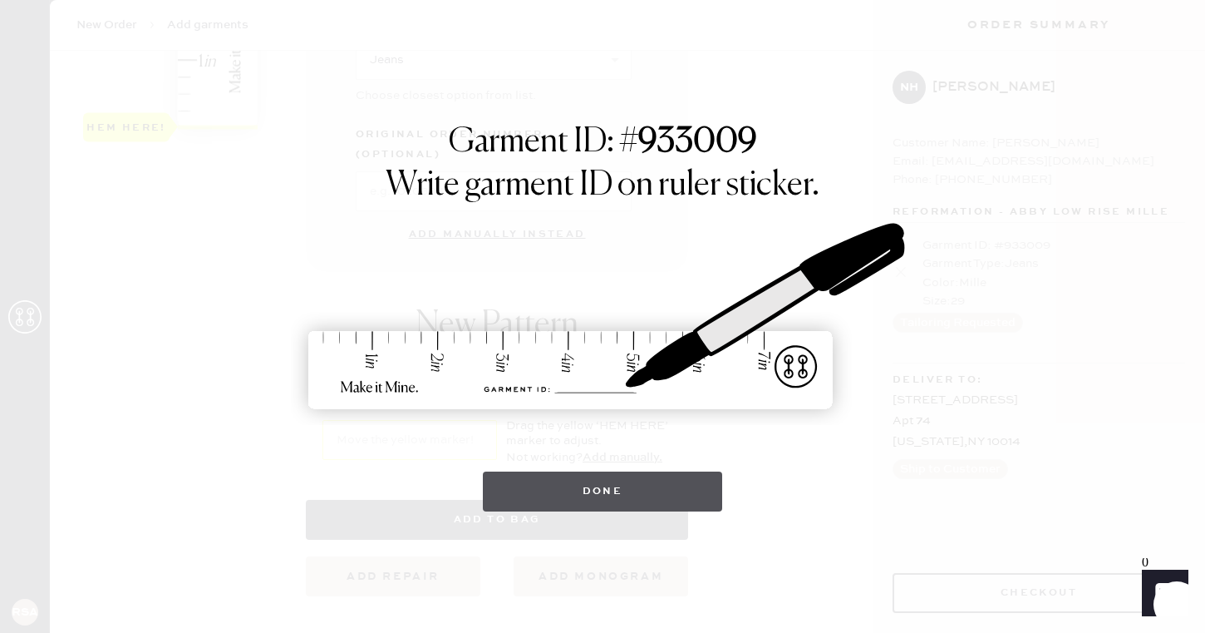
click at [636, 488] on button "Done" at bounding box center [603, 491] width 240 height 40
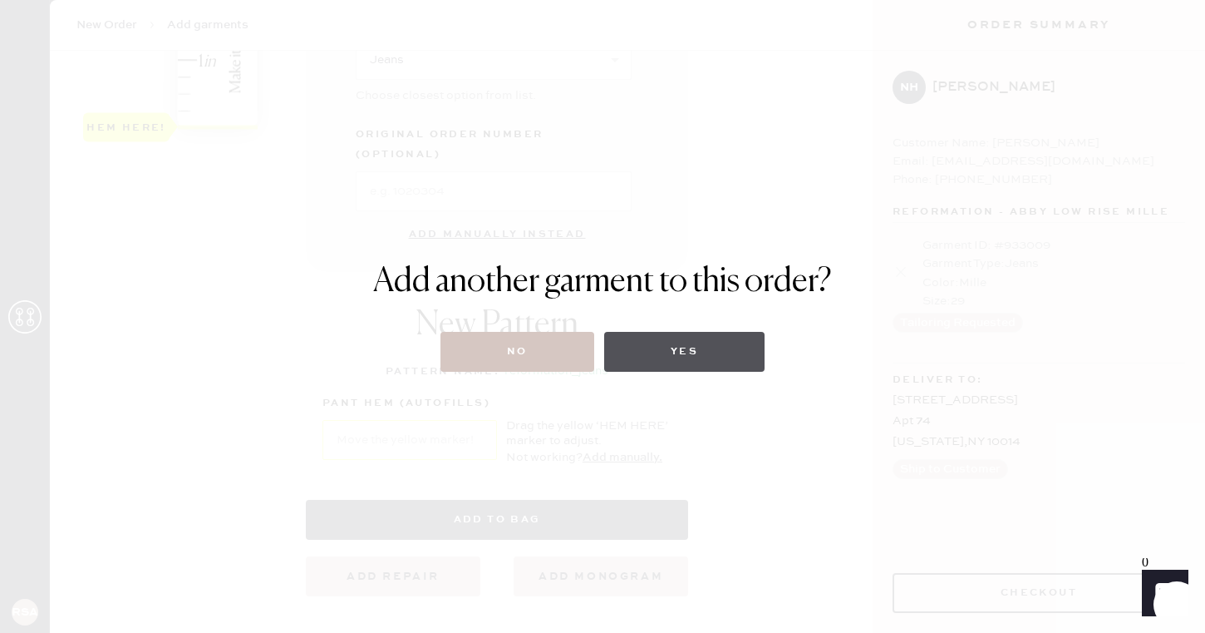
click at [692, 365] on button "Yes" at bounding box center [684, 352] width 160 height 40
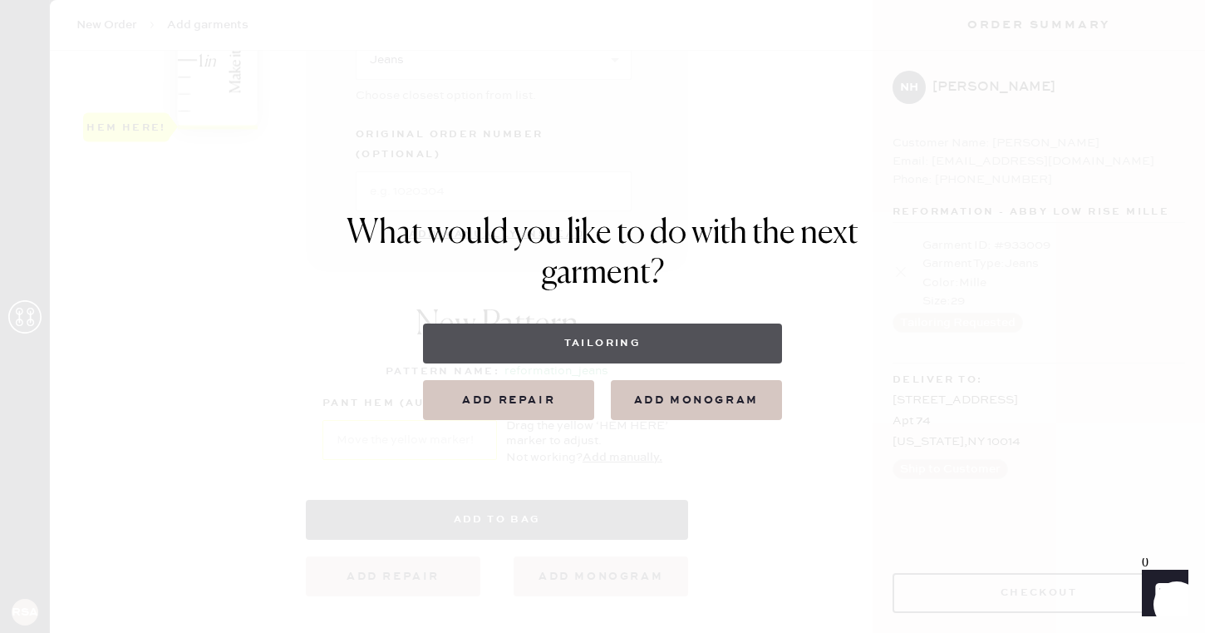
click at [639, 332] on button "Tailoring" at bounding box center [602, 343] width 358 height 40
select select
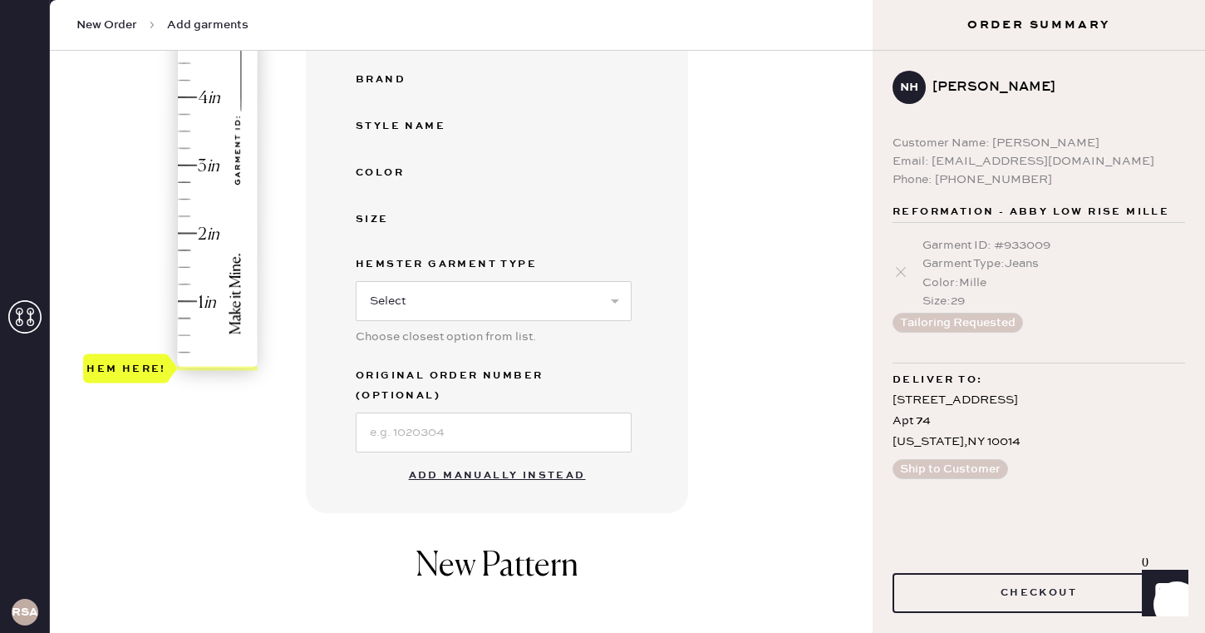
scroll to position [357, 0]
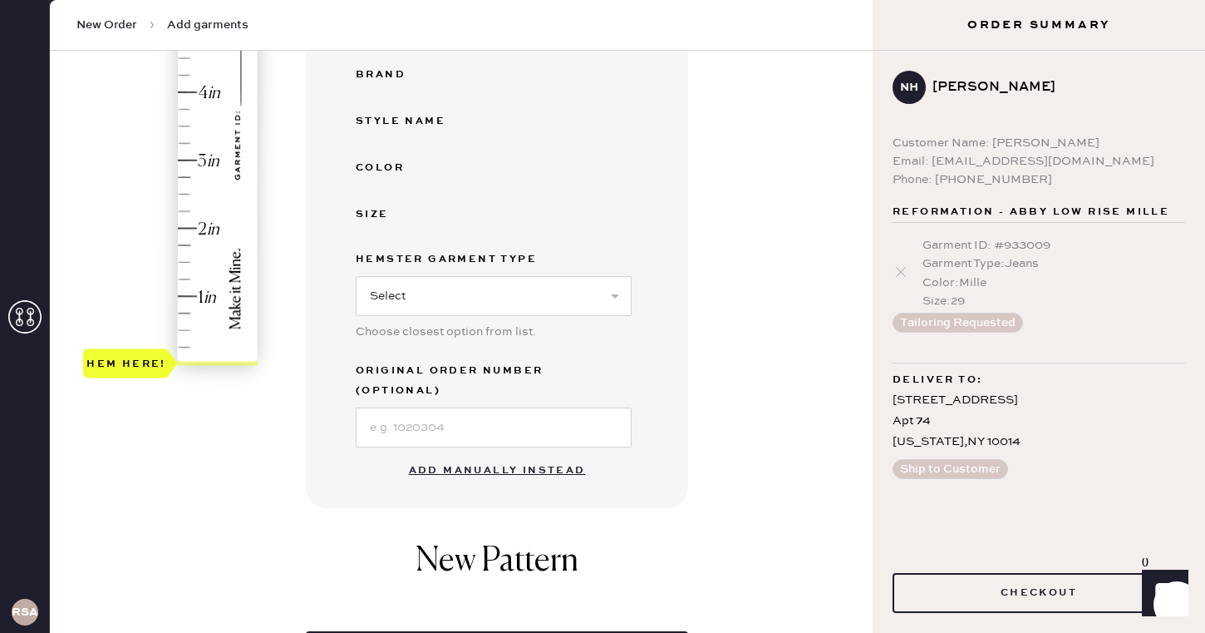
click at [551, 454] on button "Add manually instead" at bounding box center [497, 470] width 197 height 33
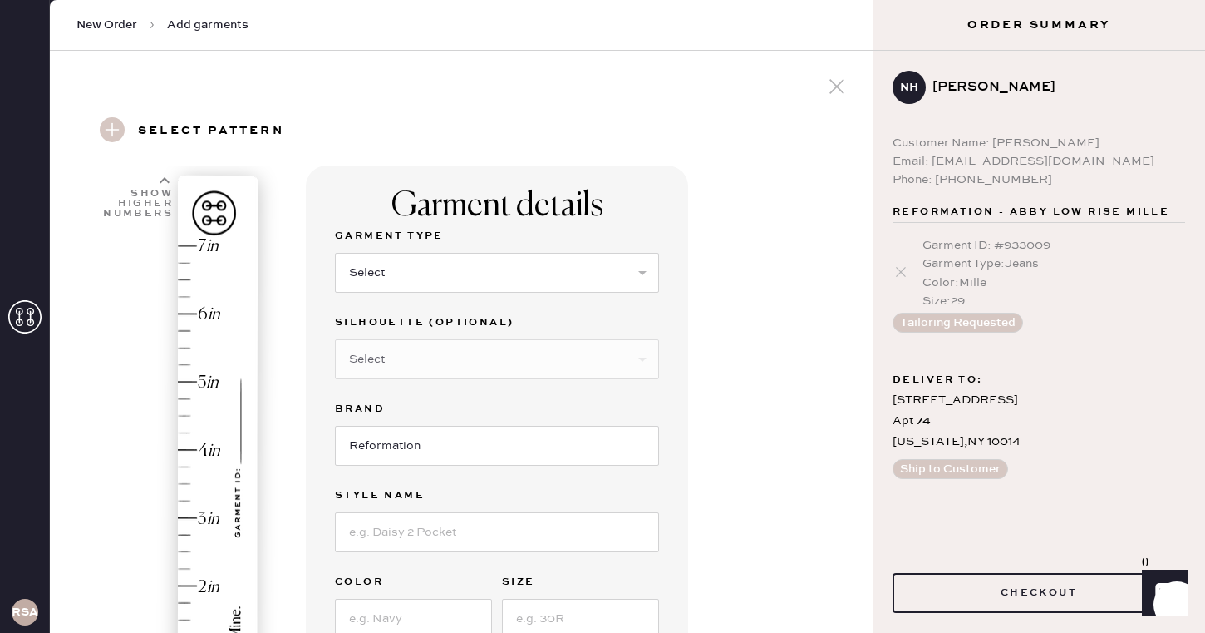
scroll to position [115, 0]
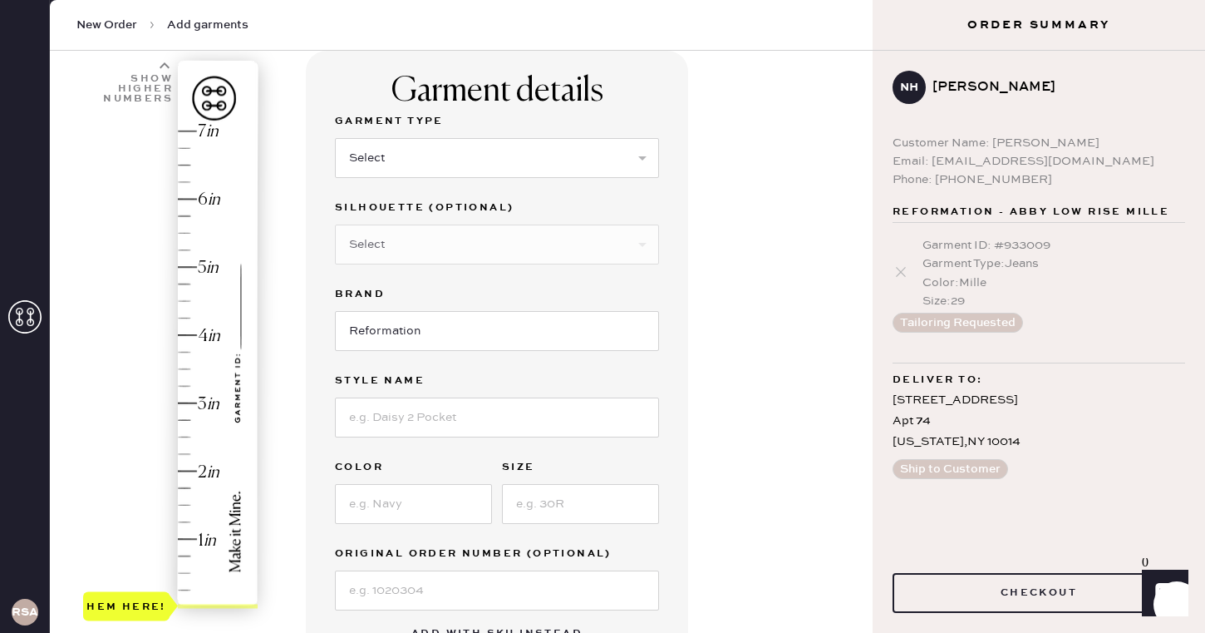
click at [542, 135] on div "Select Basic Skirt Jeans Leggings Pants Shorts Basic Sleeved Dress Basic Sleeve…" at bounding box center [497, 156] width 324 height 43
click at [542, 150] on select "Select Basic Skirt Jeans Leggings Pants Shorts Basic Sleeved Dress Basic Sleeve…" at bounding box center [497, 158] width 324 height 40
select select "2"
click at [335, 138] on select "Select Basic Skirt Jeans Leggings Pants Shorts Basic Sleeved Dress Basic Sleeve…" at bounding box center [497, 158] width 324 height 40
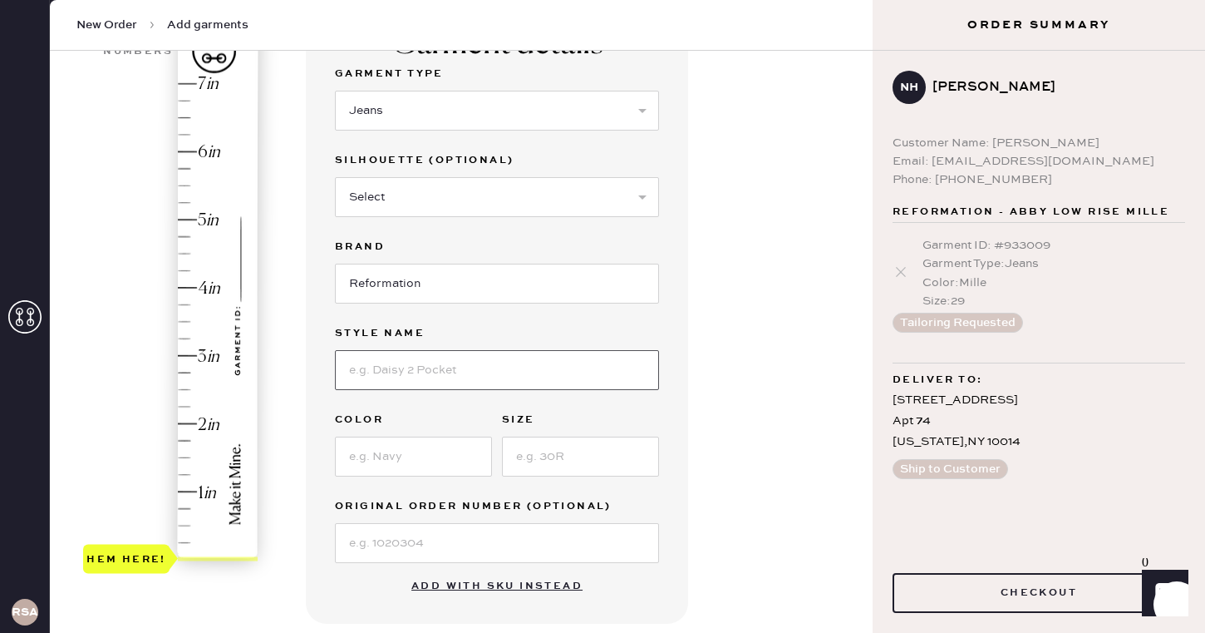
click at [463, 361] on input at bounding box center [497, 370] width 324 height 40
type input "Mia High Rise Vintage Bootcut"
click at [452, 456] on input at bounding box center [413, 456] width 157 height 40
type input ")"
type input "Ondine"
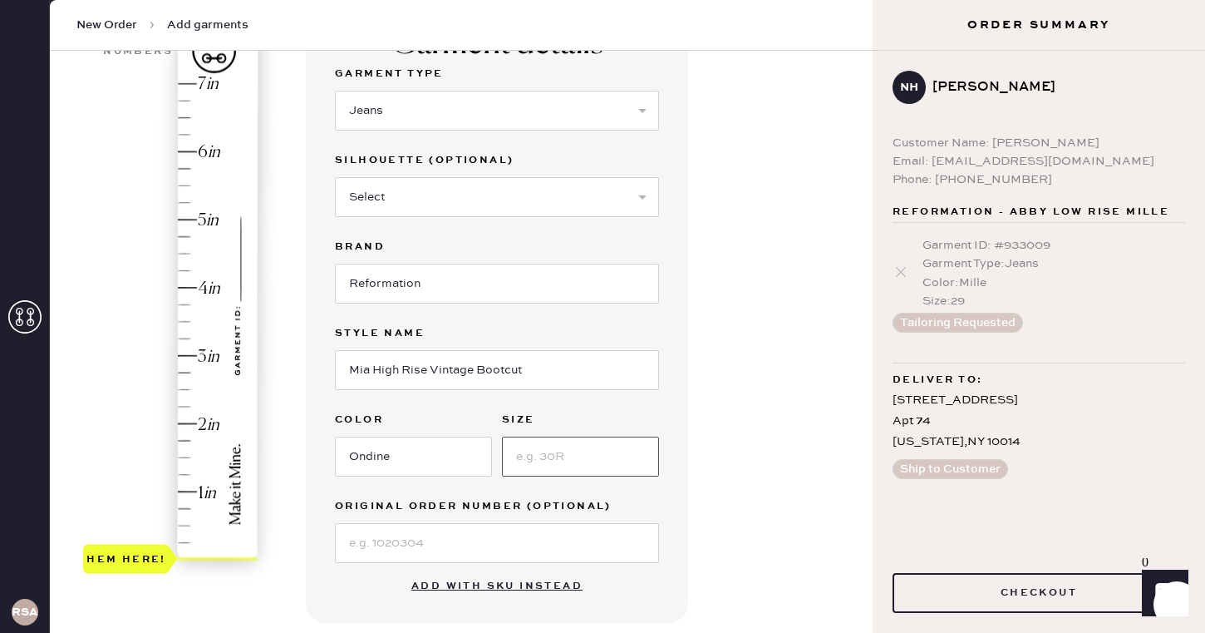
click at [588, 455] on input at bounding box center [580, 456] width 157 height 40
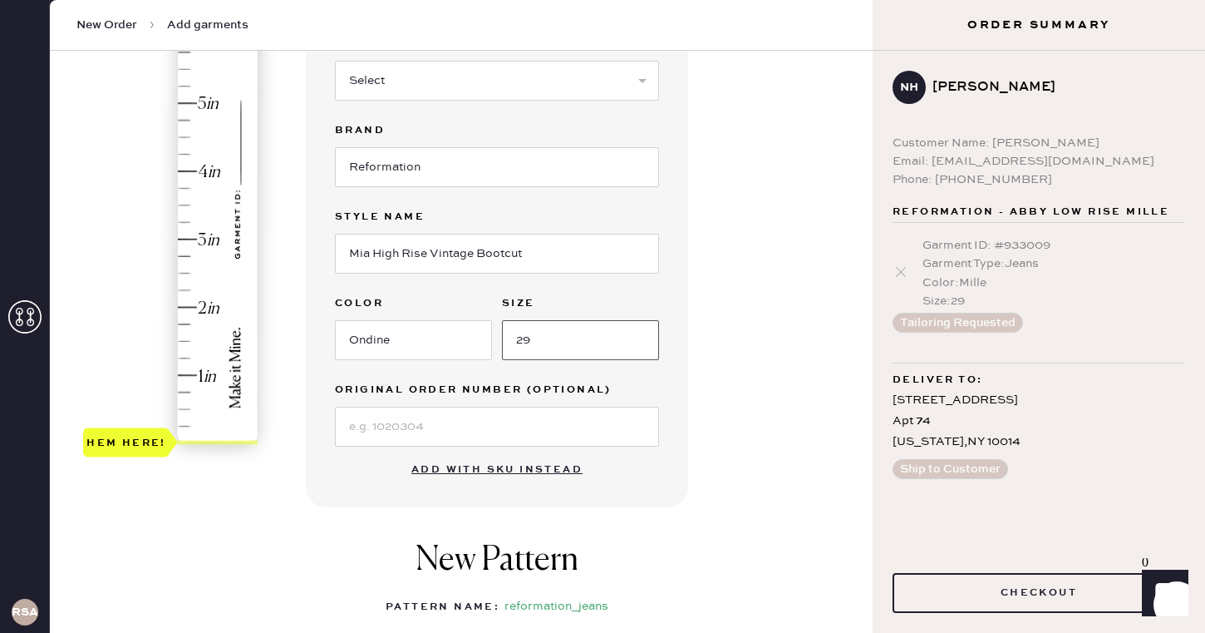
type input "29"
click at [581, 411] on input at bounding box center [497, 426] width 324 height 40
click at [676, 467] on div "Garment details Garment Type Select Basic Skirt Jeans Leggings Pants Shorts Bas…" at bounding box center [497, 197] width 382 height 620
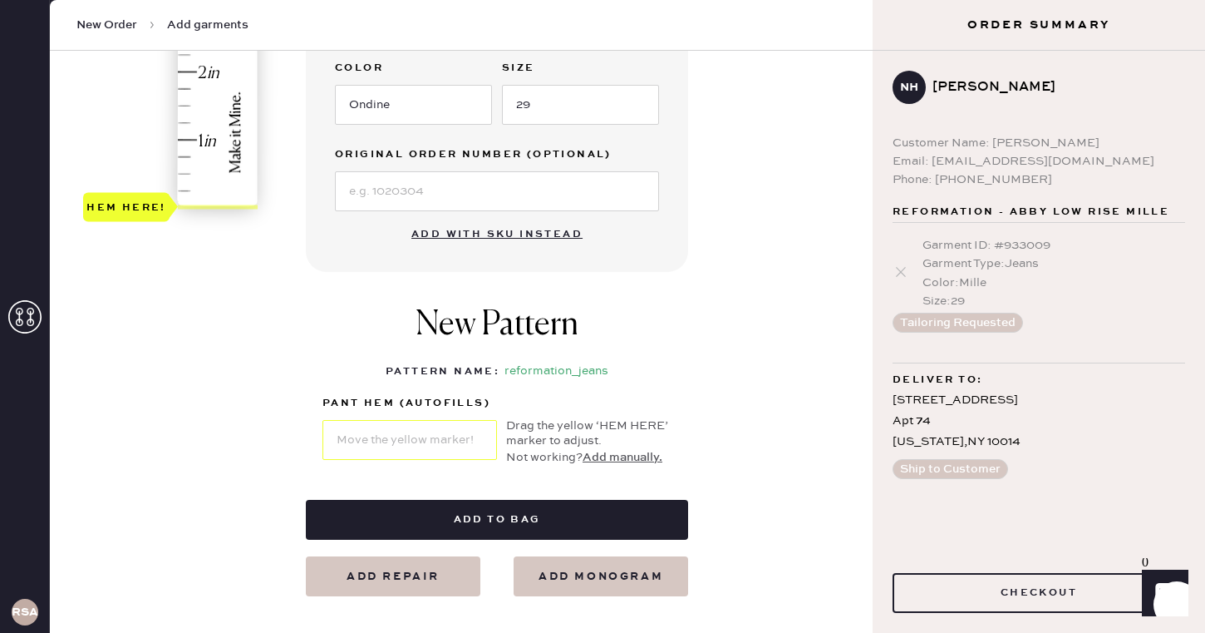
scroll to position [352, 0]
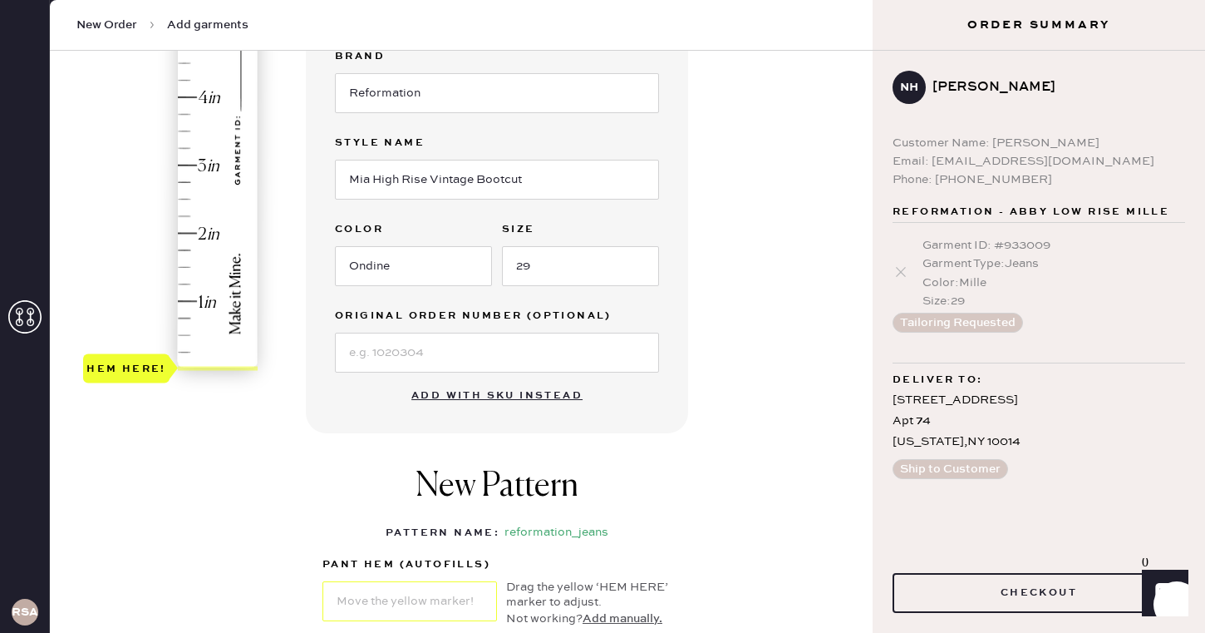
type input "3"
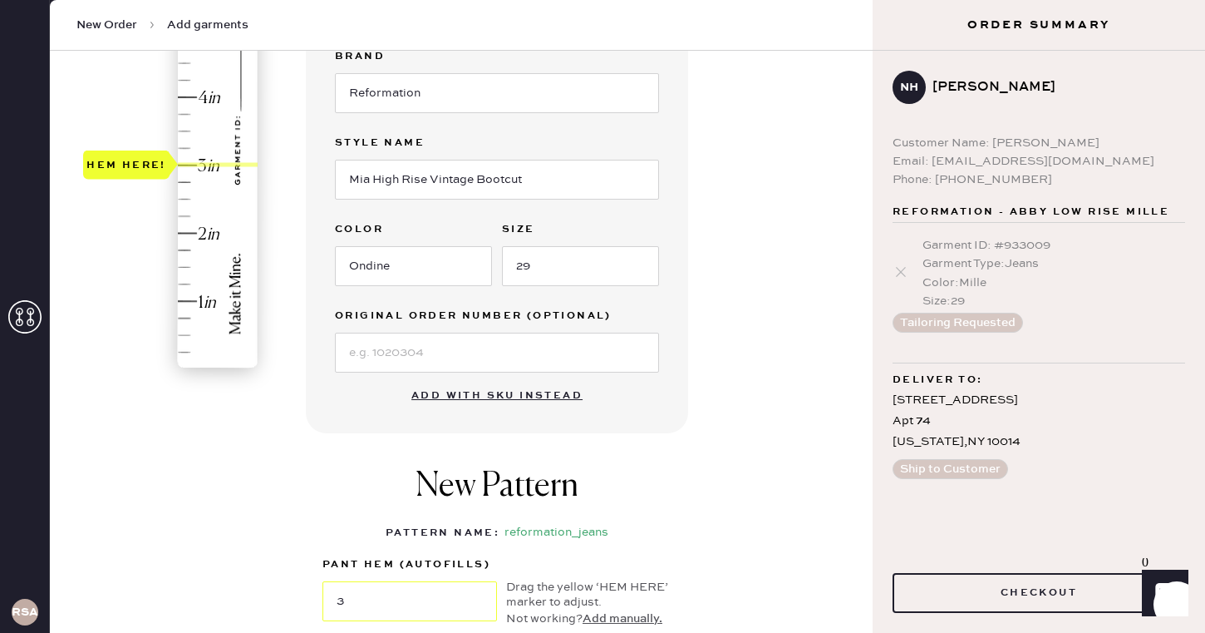
click at [180, 166] on div "Hem here!" at bounding box center [171, 131] width 177 height 490
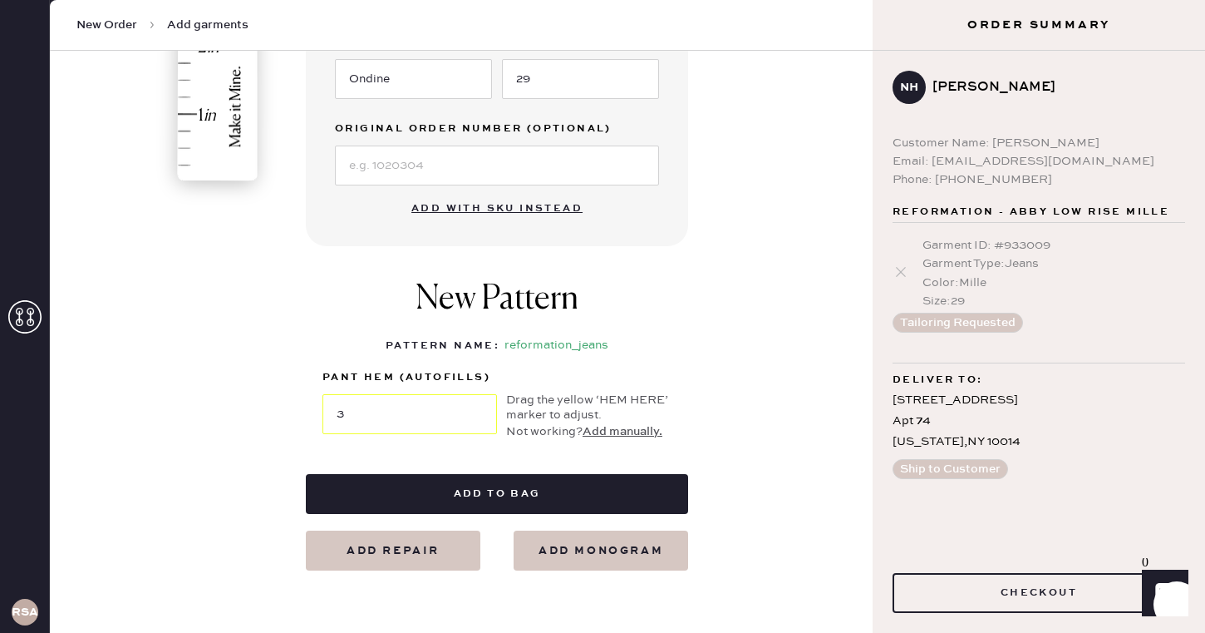
scroll to position [581, 0]
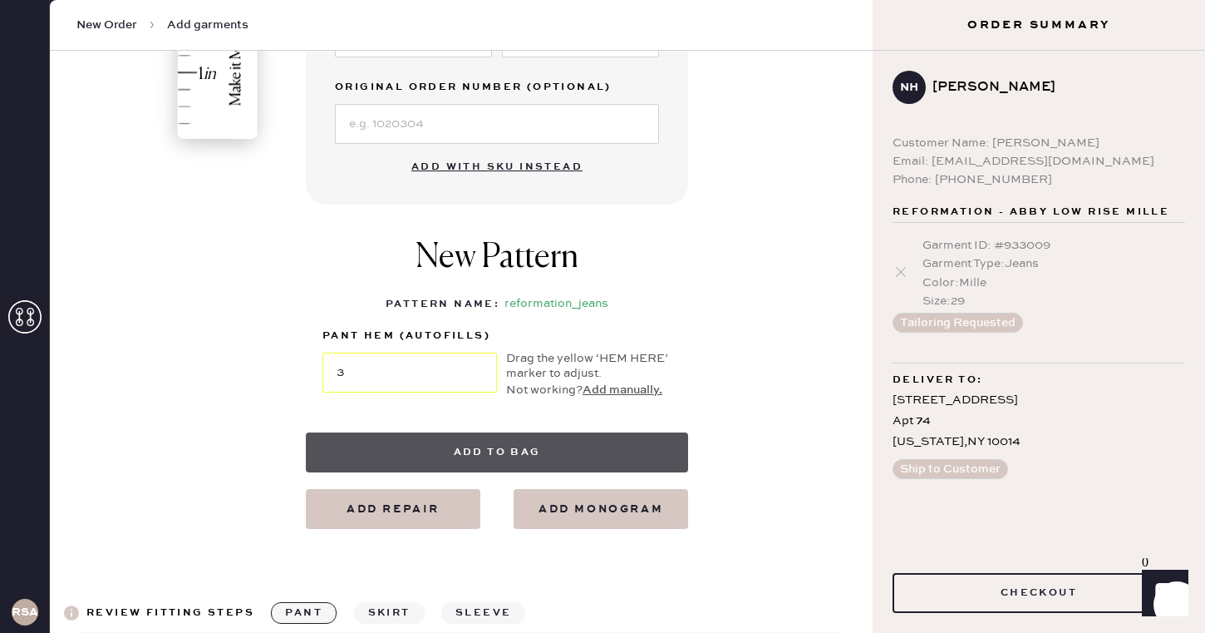
click at [572, 441] on button "Add to bag" at bounding box center [497, 452] width 382 height 40
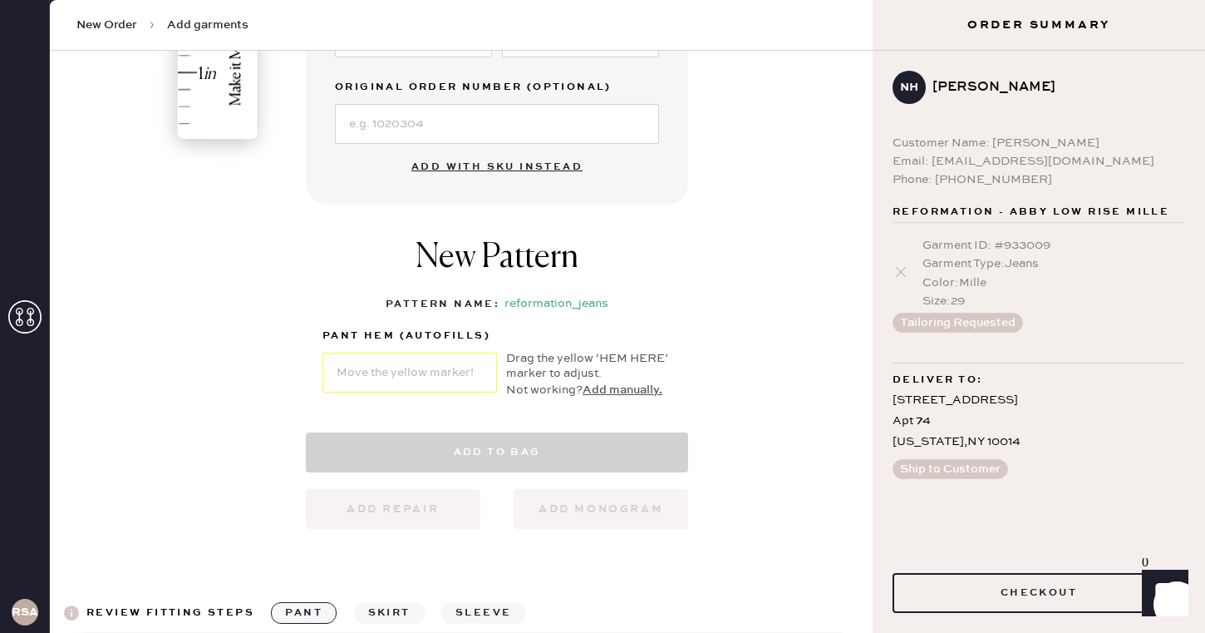
select select "2"
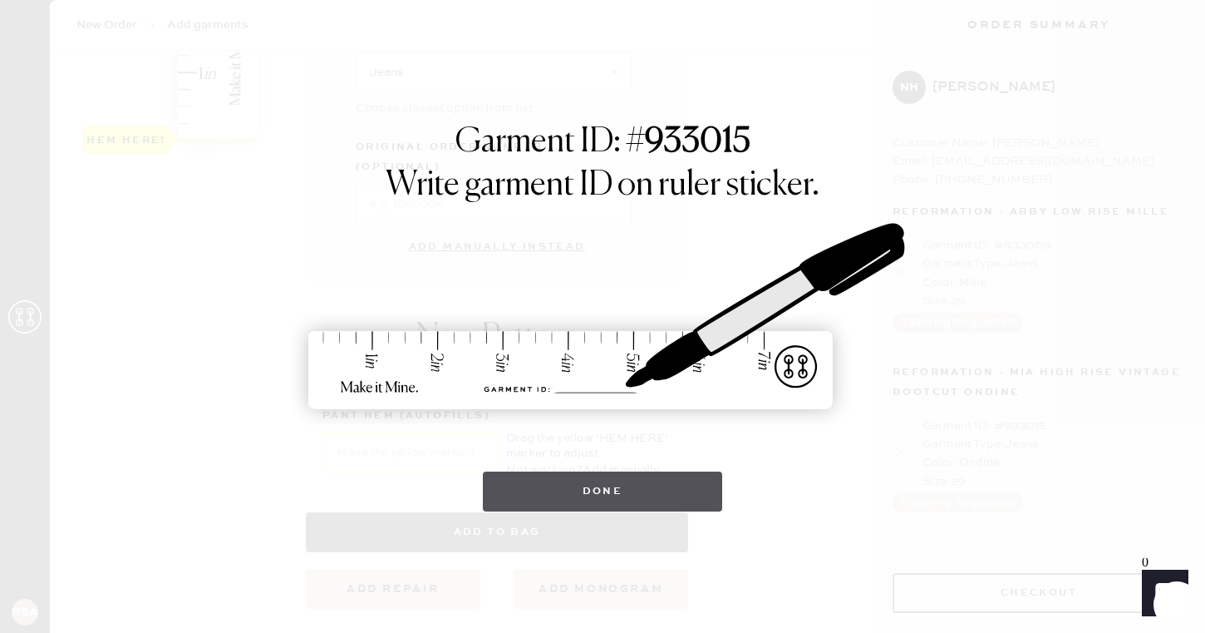
click at [579, 481] on button "Done" at bounding box center [603, 491] width 240 height 40
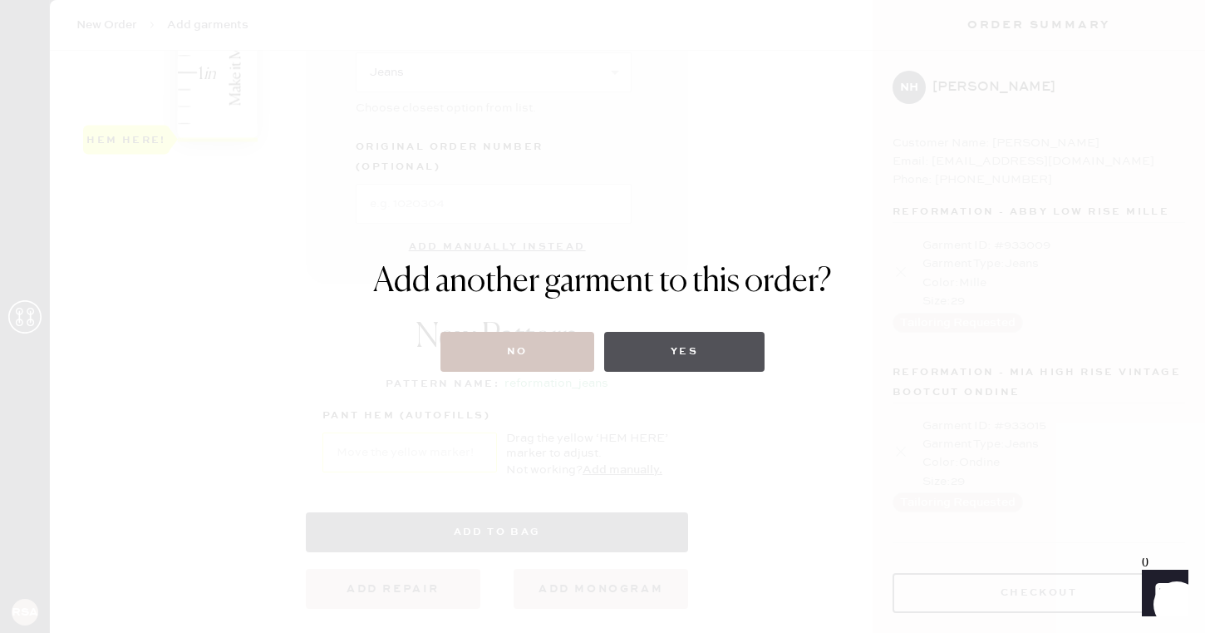
click at [628, 345] on button "Yes" at bounding box center [684, 352] width 160 height 40
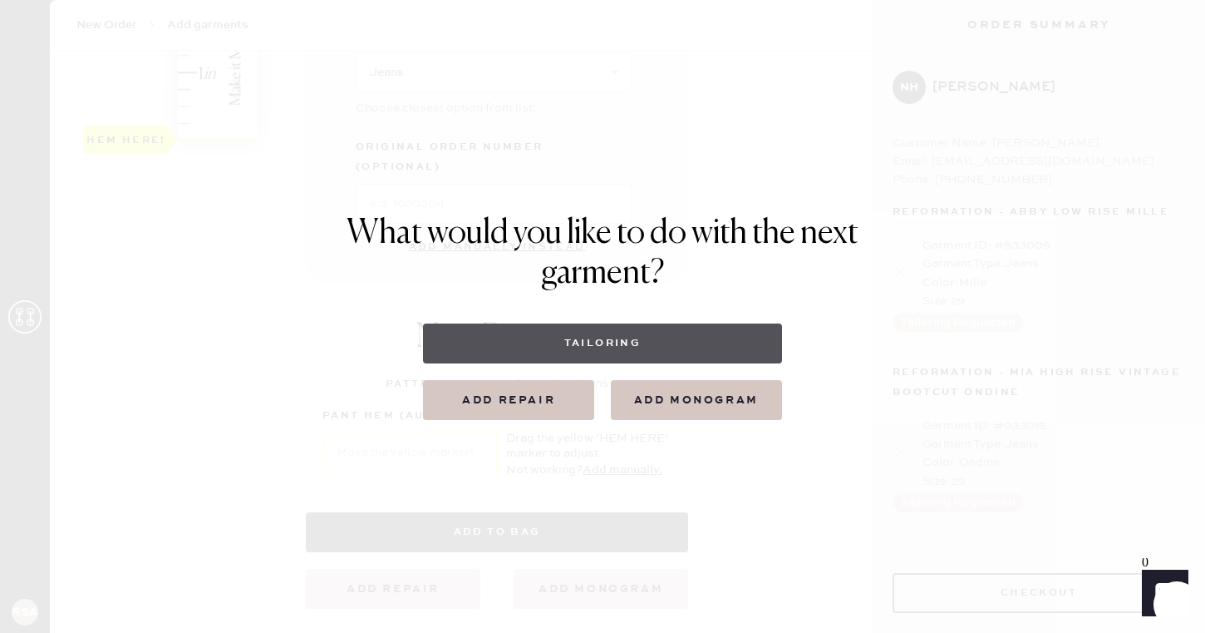
click at [452, 338] on button "Tailoring" at bounding box center [602, 343] width 358 height 40
select select
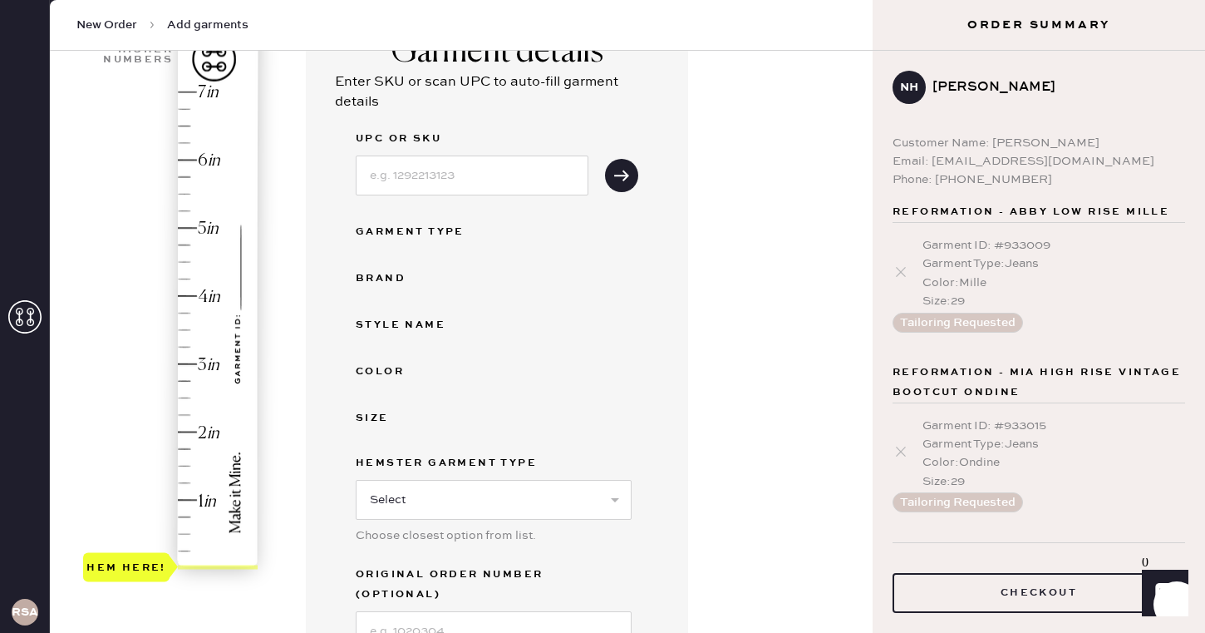
scroll to position [160, 0]
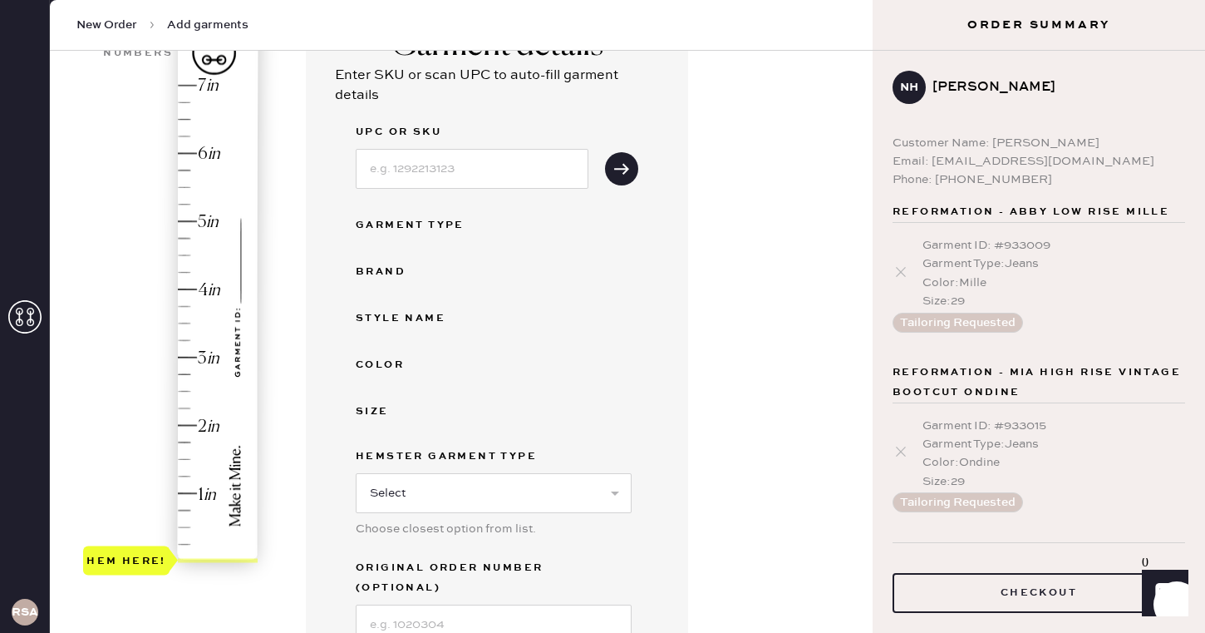
click at [431, 222] on div "Garment Type" at bounding box center [422, 225] width 133 height 20
click at [632, 172] on button "submit" at bounding box center [621, 168] width 33 height 33
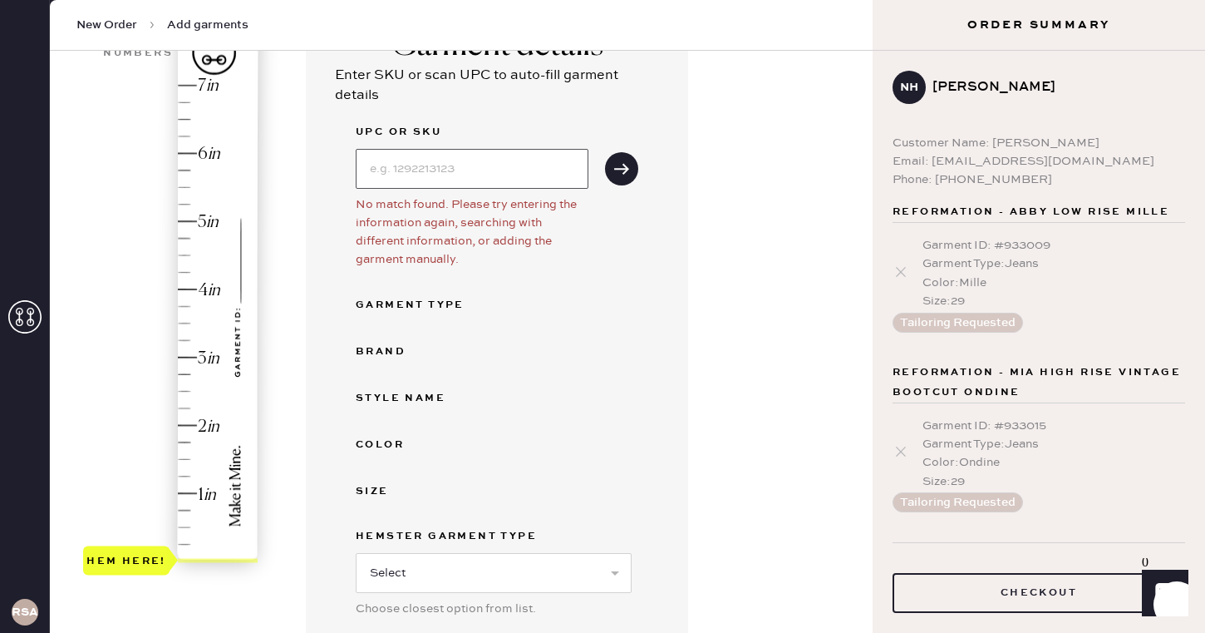
click at [514, 171] on input at bounding box center [472, 169] width 233 height 40
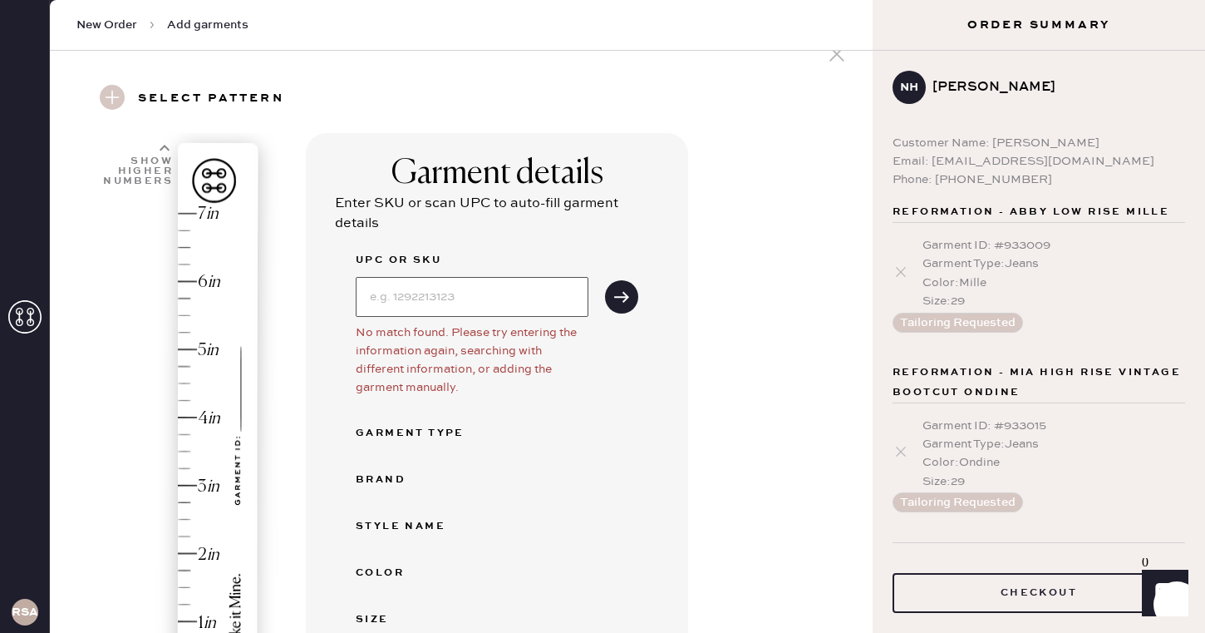
scroll to position [33, 0]
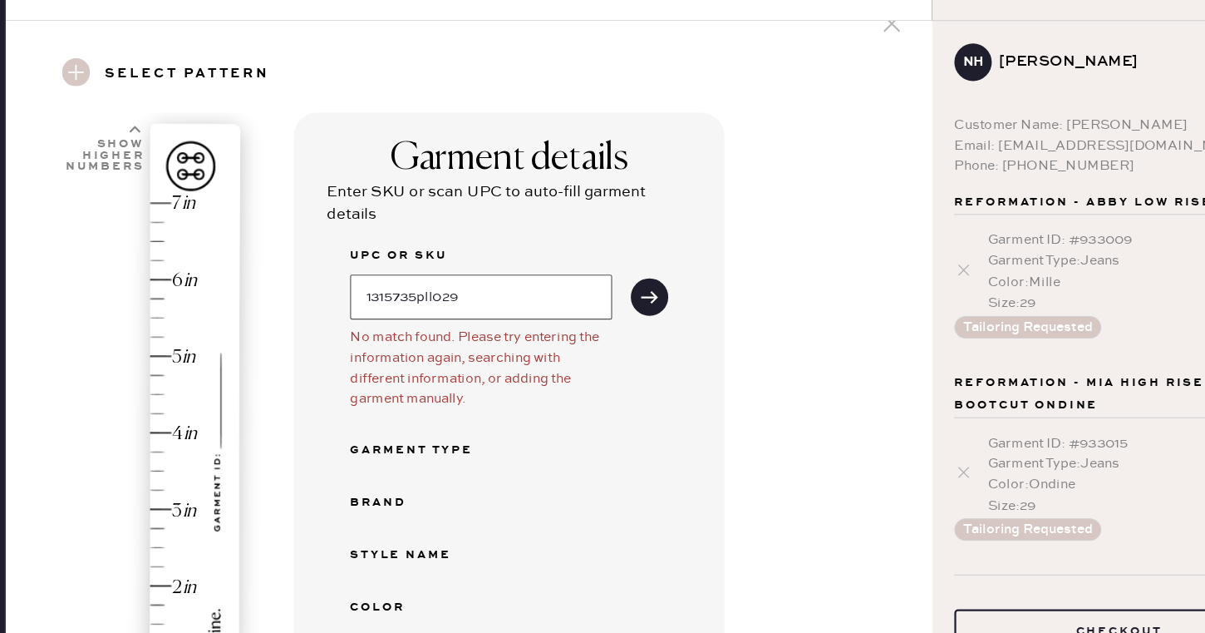
type input "1315735pll029"
click at [605, 279] on button "submit" at bounding box center [621, 295] width 33 height 33
click at [629, 291] on icon "submit" at bounding box center [621, 296] width 17 height 17
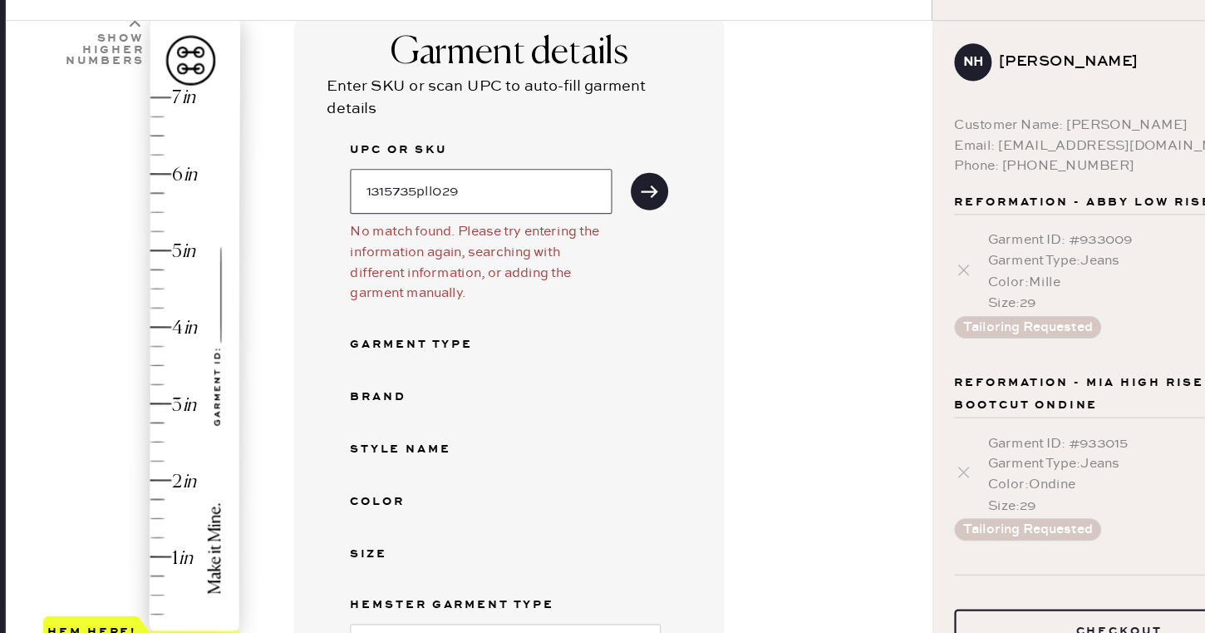
click at [401, 199] on input "1315735pll029" at bounding box center [472, 202] width 233 height 40
click at [475, 363] on div "UPC or SKU No match found. Please try entering the information again, searching…" at bounding box center [497, 456] width 283 height 602
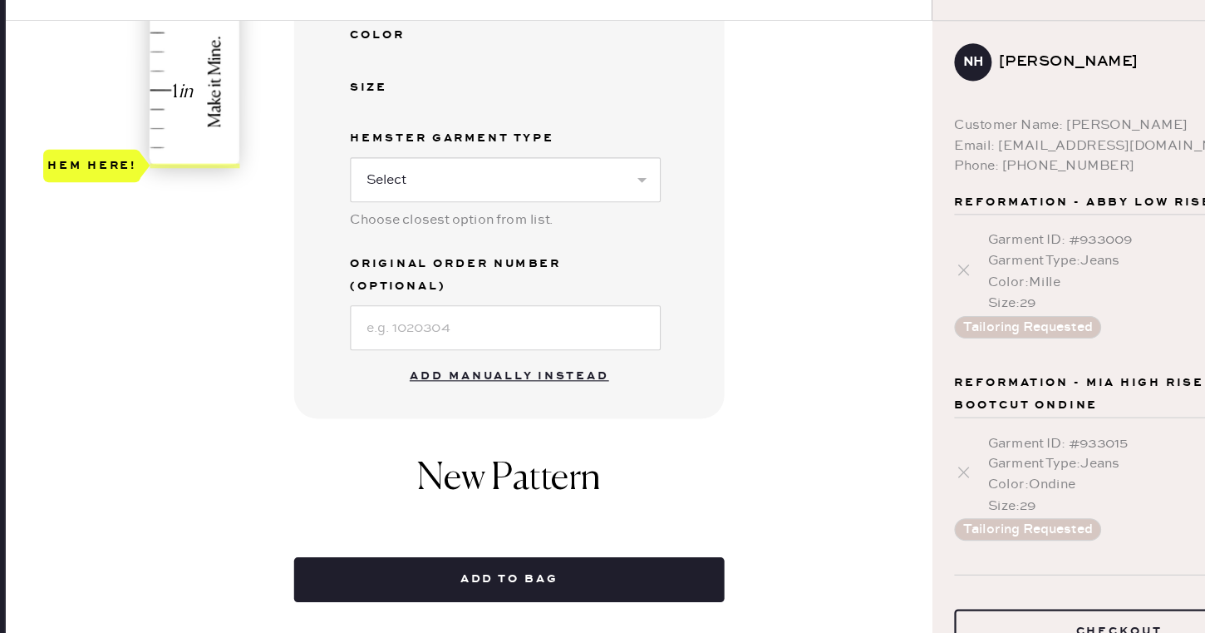
scroll to position [533, 0]
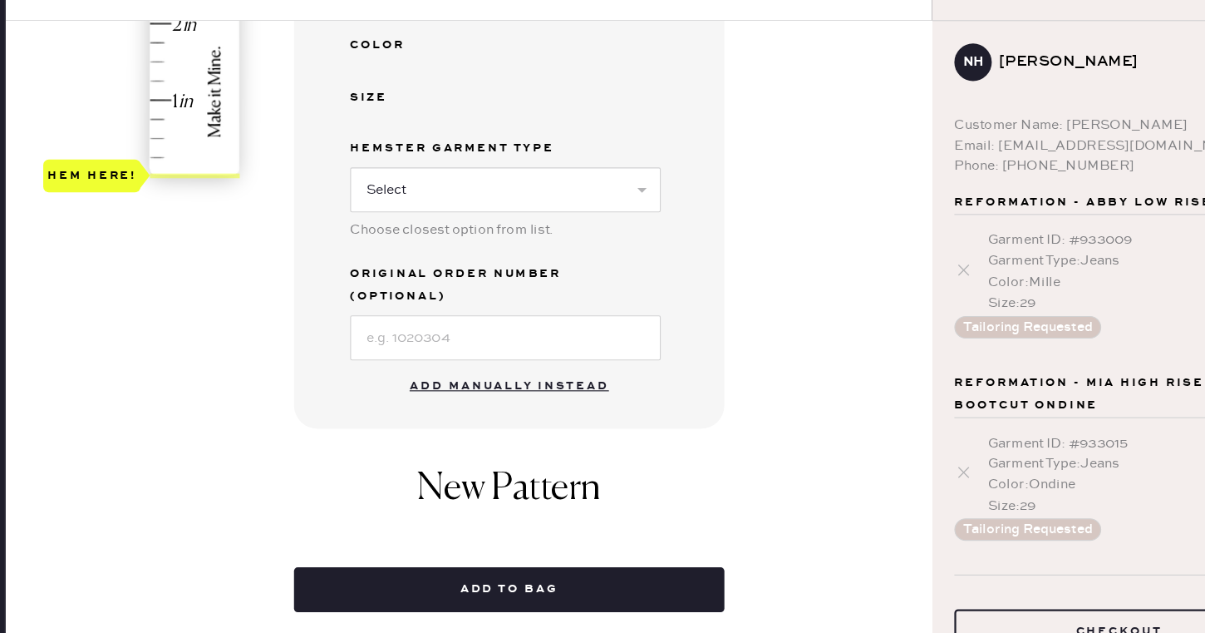
click at [495, 358] on button "Add manually instead" at bounding box center [497, 374] width 197 height 33
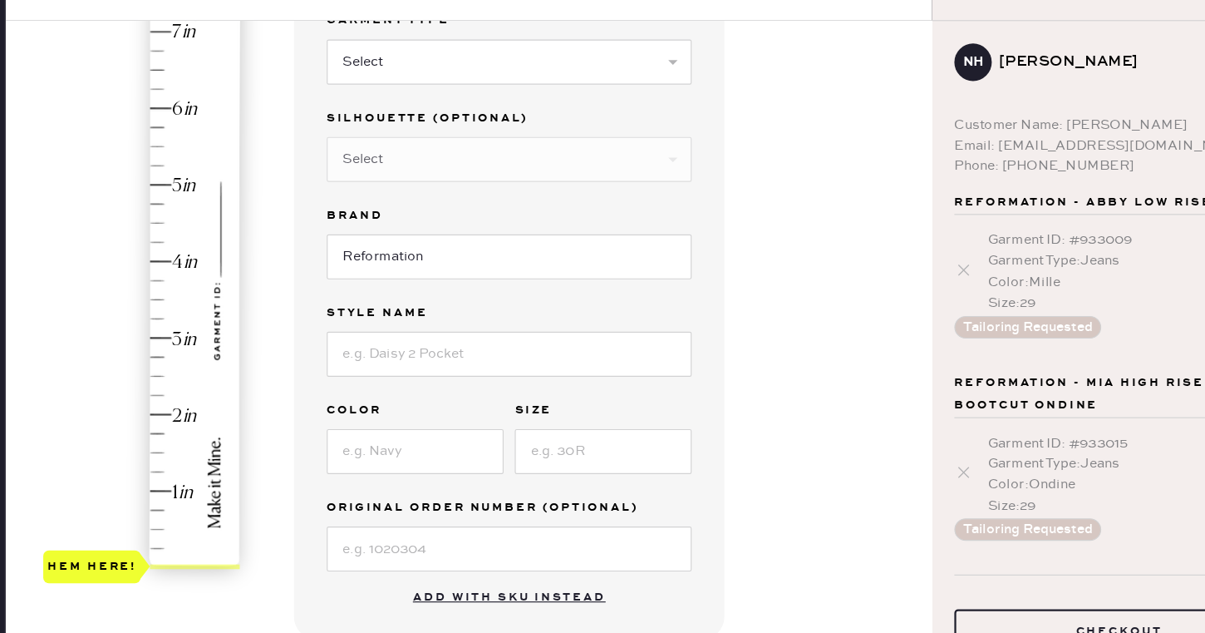
scroll to position [0, 0]
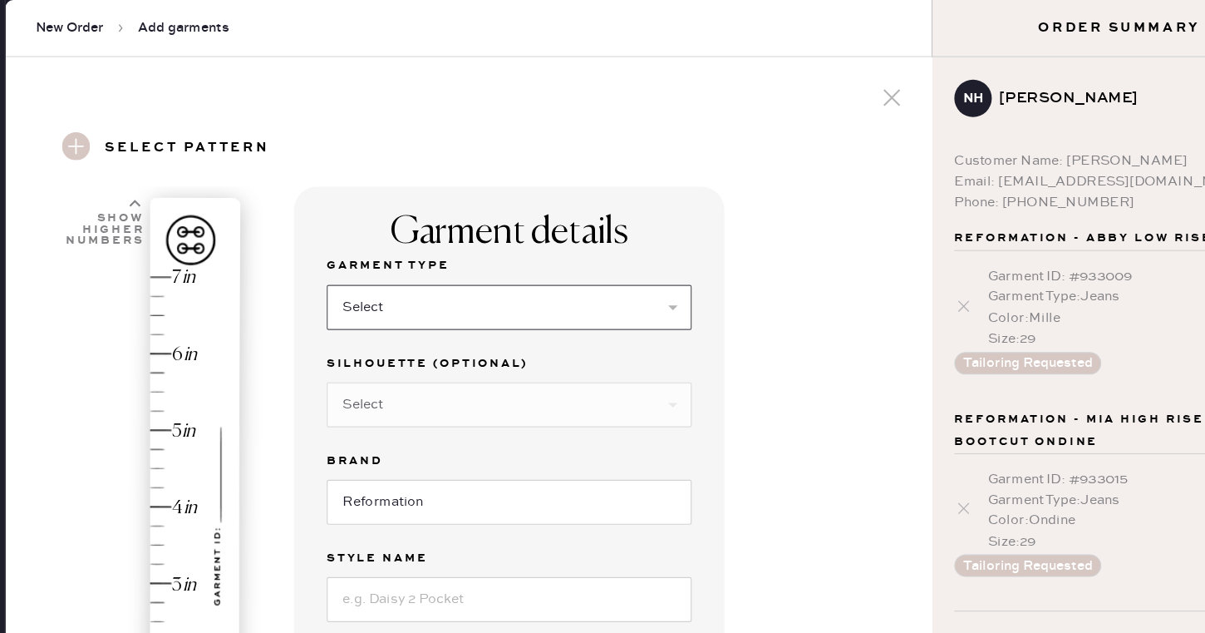
click at [448, 273] on select "Select Basic Skirt Jeans Leggings Pants Shorts Basic Sleeved Dress Basic Sleeve…" at bounding box center [497, 273] width 324 height 40
select select "2"
click at [335, 253] on select "Select Basic Skirt Jeans Leggings Pants Shorts Basic Sleeved Dress Basic Sleeve…" at bounding box center [497, 273] width 324 height 40
click at [416, 359] on select "Select Shorts Cropped Flare Boot Cut Straight Skinny Other" at bounding box center [497, 359] width 324 height 40
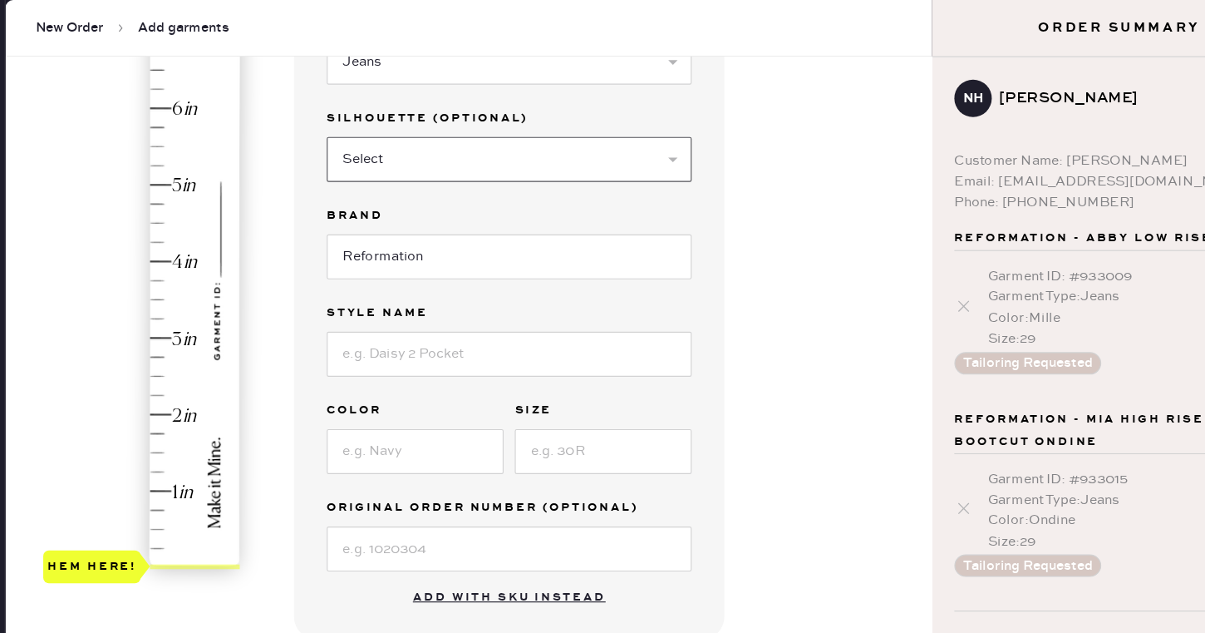
scroll to position [219, 0]
click at [411, 340] on div "Garment Type Select Basic Skirt Jeans Leggings Pants Shorts Basic Sleeved Dress…" at bounding box center [497, 256] width 324 height 499
click at [411, 322] on input at bounding box center [497, 313] width 324 height 40
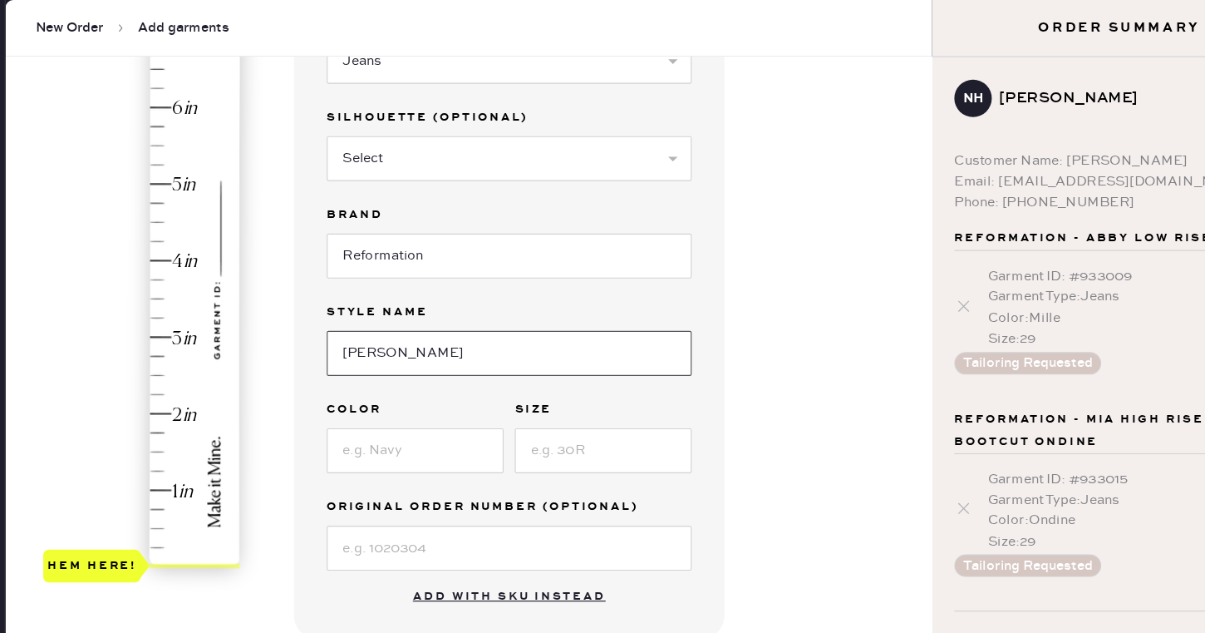
type input "[PERSON_NAME]"
click at [395, 391] on input at bounding box center [413, 400] width 157 height 40
type input "[PERSON_NAME]"
click at [536, 393] on input at bounding box center [580, 400] width 157 height 40
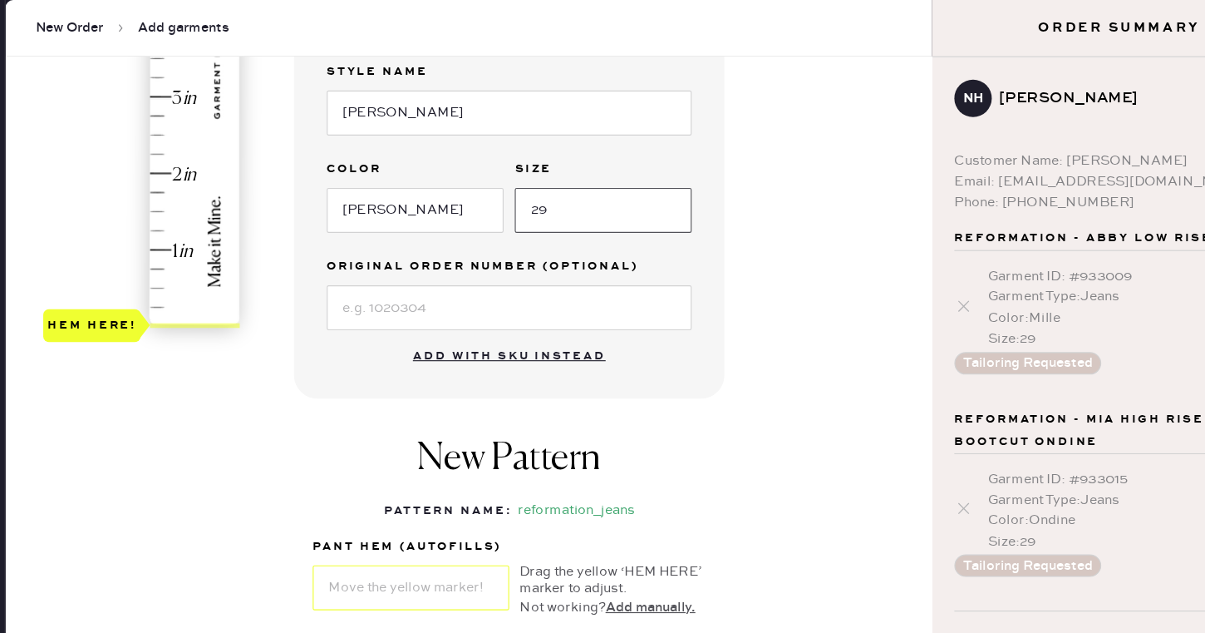
type input "29"
click at [681, 416] on div "New Pattern Pattern Name : reformation_jeans 1 in 2 in 3 in 4 in Show higher nu…" at bounding box center [497, 468] width 382 height 194
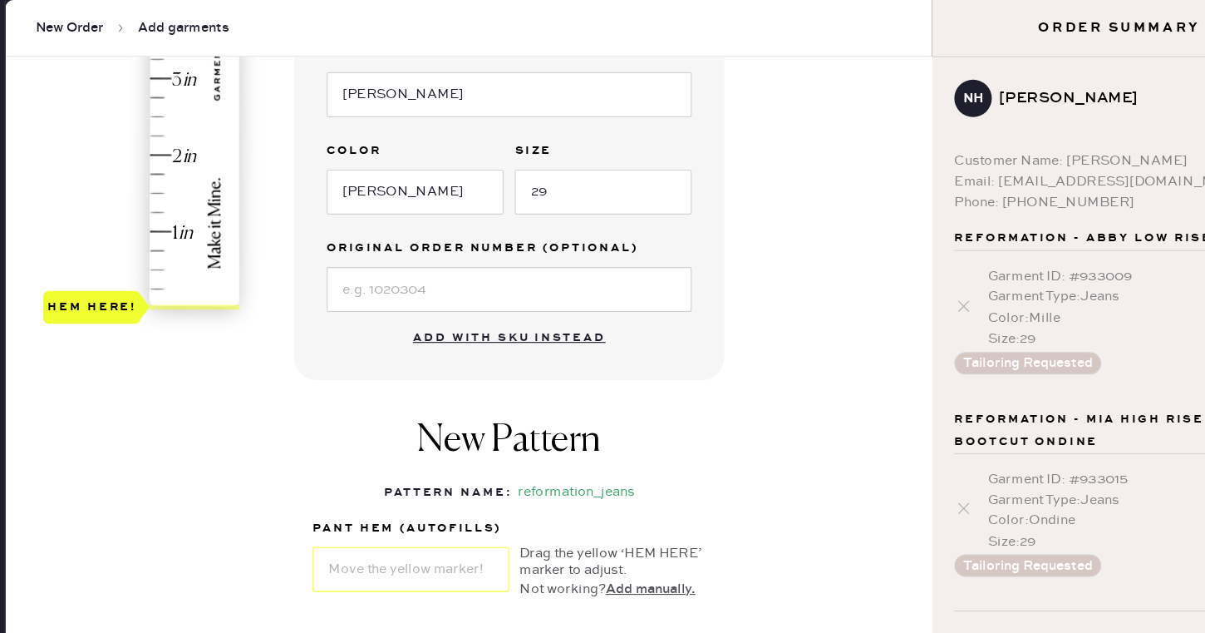
scroll to position [437, 0]
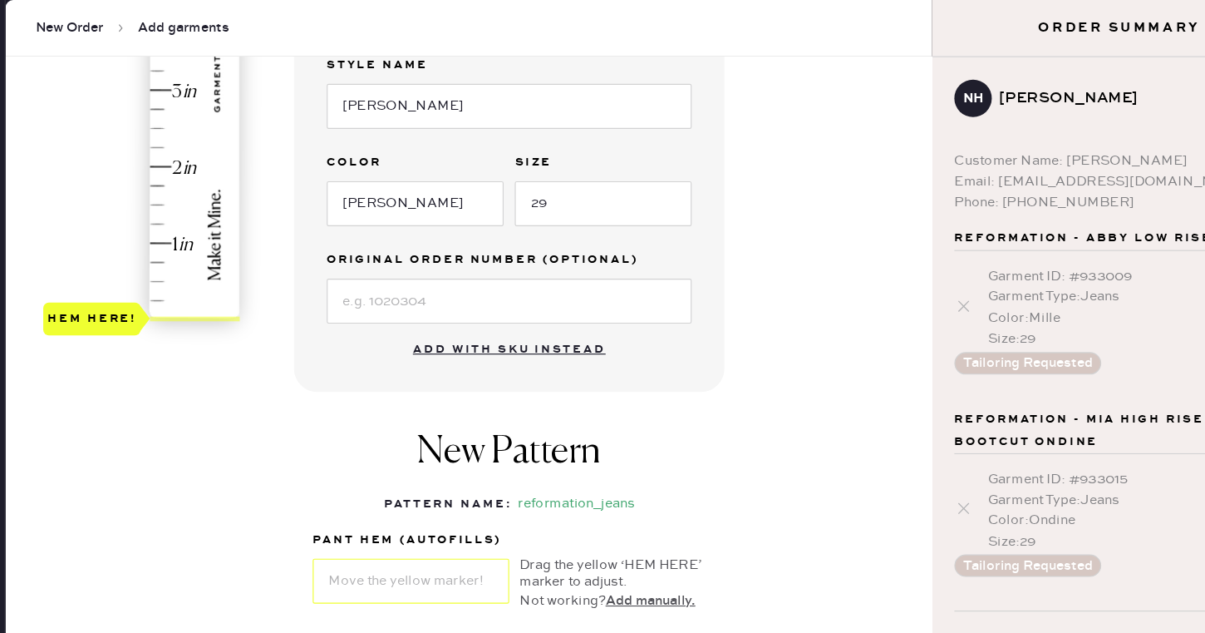
type input "2"
click at [185, 149] on div "Hem here!" at bounding box center [171, 46] width 177 height 490
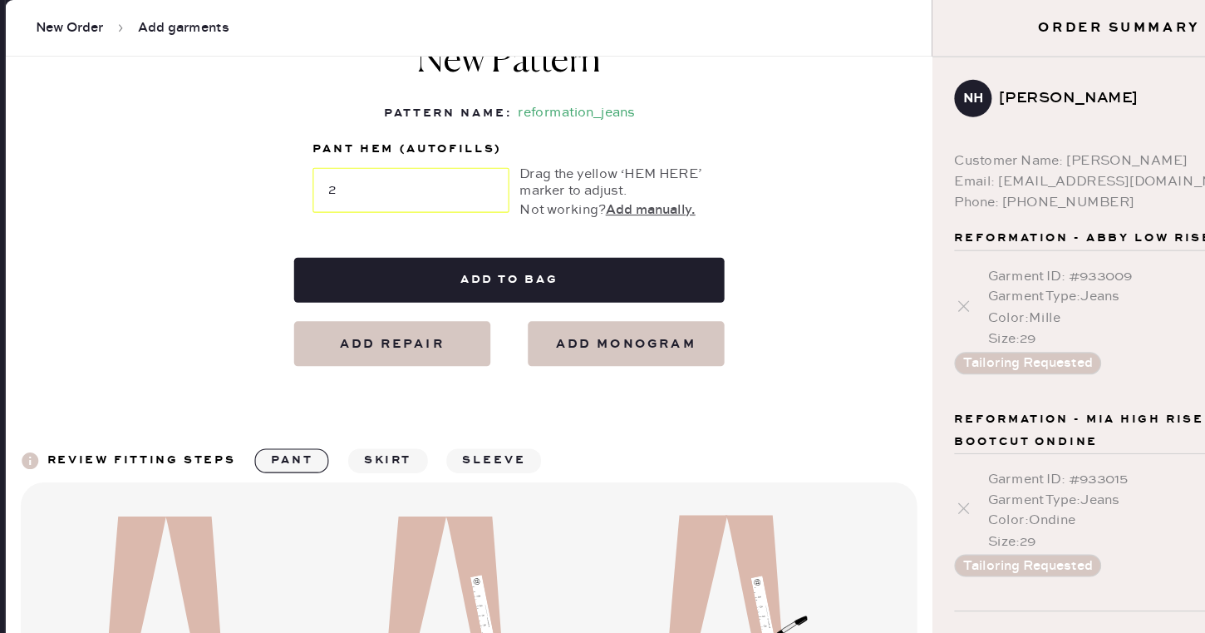
scroll to position [802, 0]
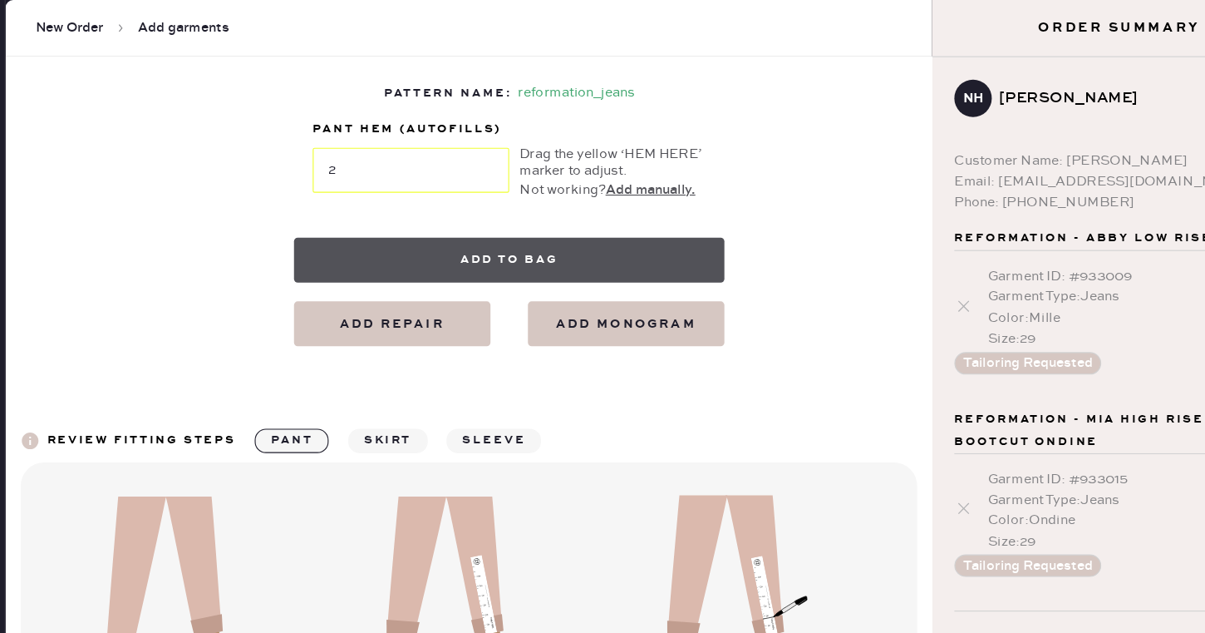
click at [490, 233] on button "Add to bag" at bounding box center [497, 231] width 382 height 40
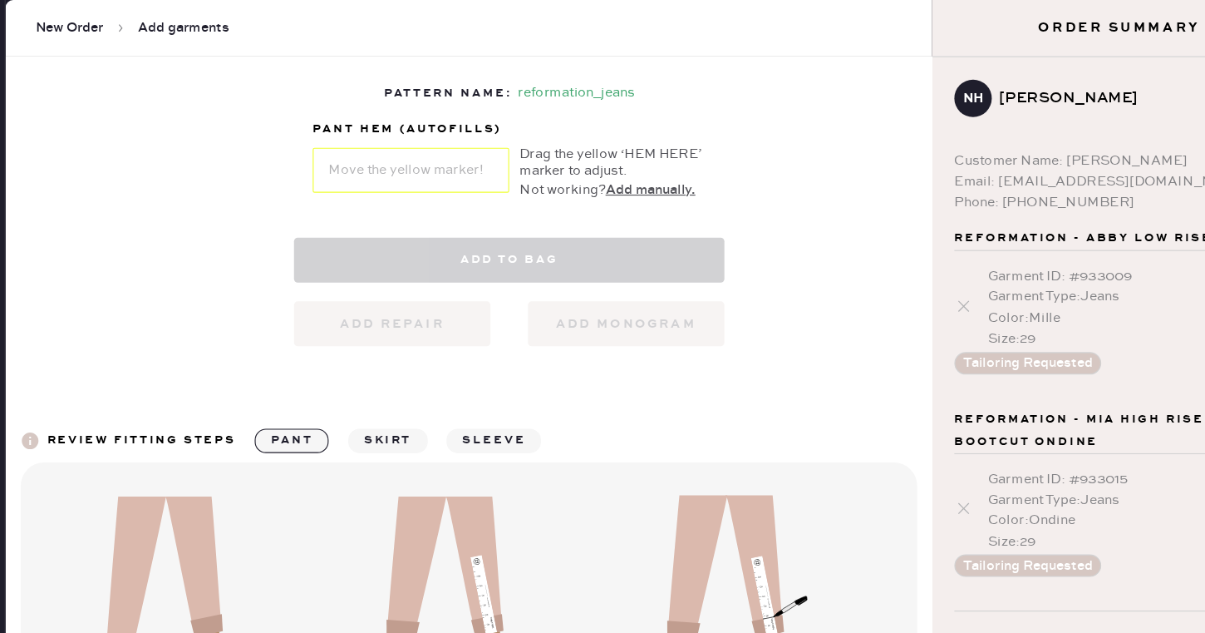
select select "2"
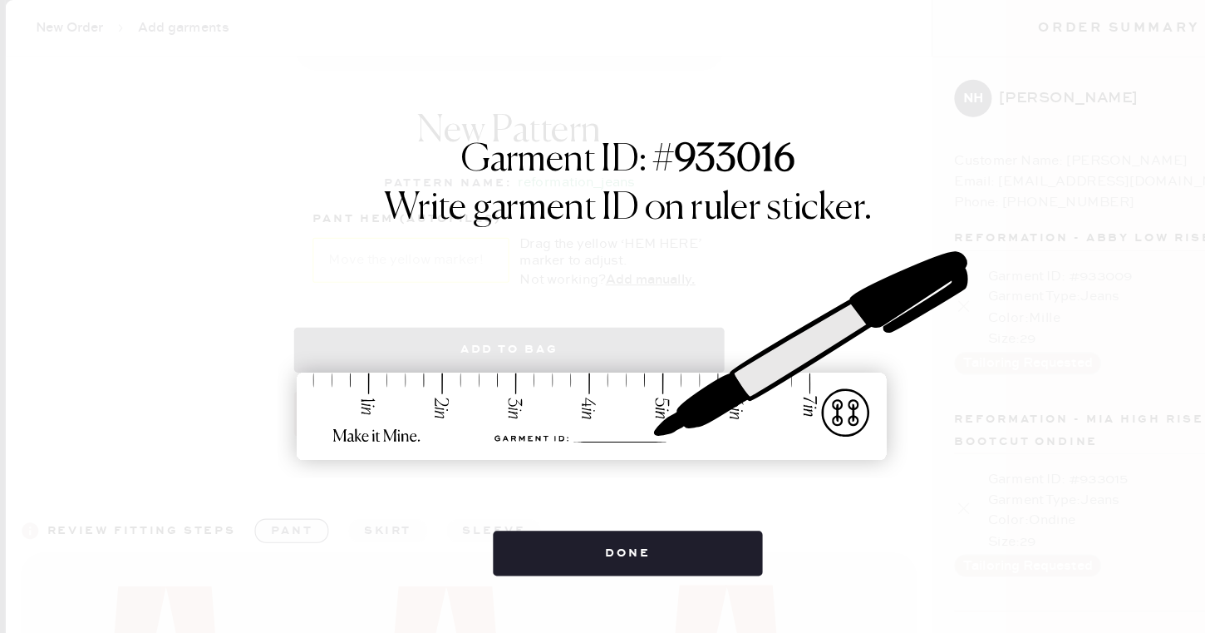
click at [756, 434] on img at bounding box center [602, 317] width 623 height 274
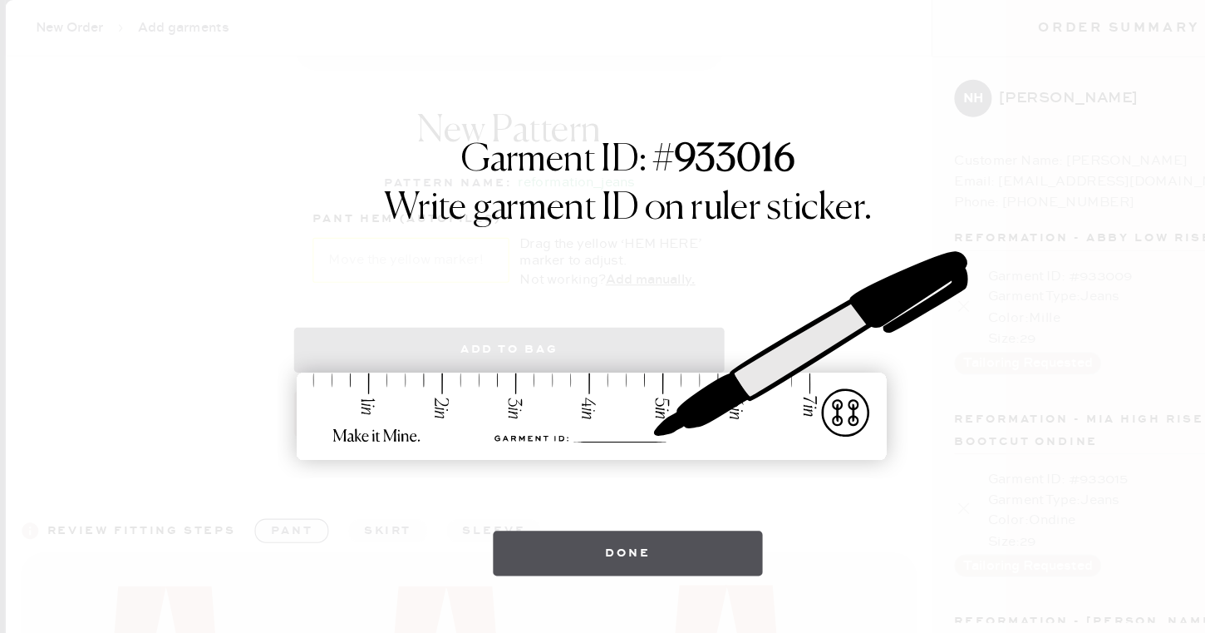
click at [623, 486] on button "Done" at bounding box center [603, 491] width 240 height 40
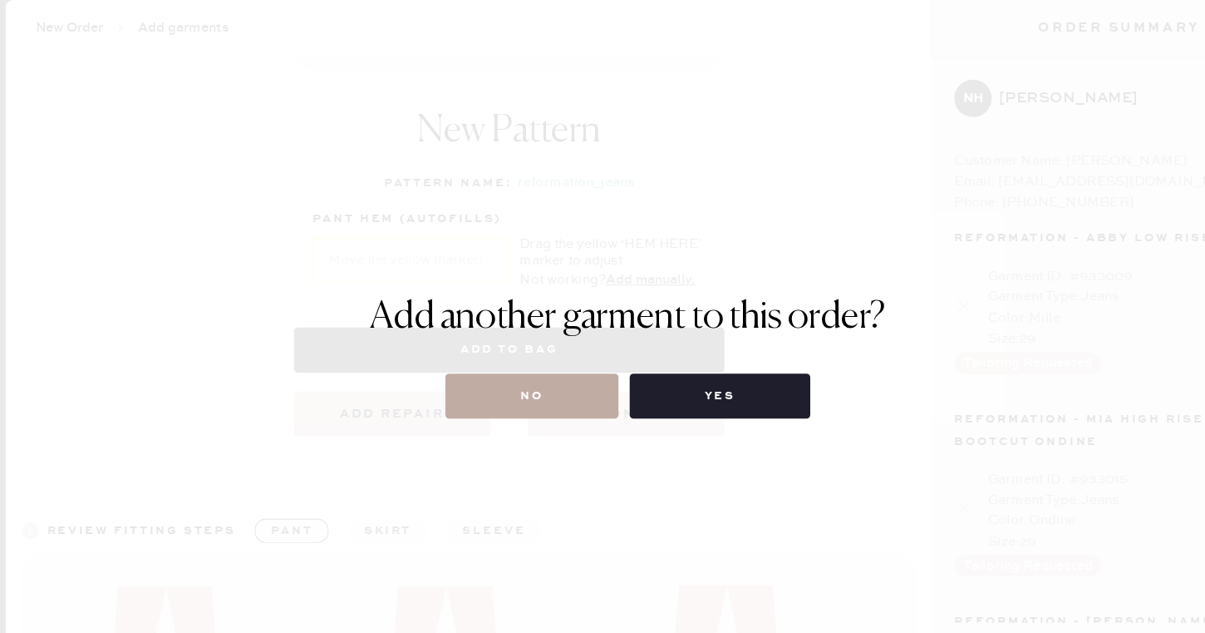
click at [549, 353] on button "No" at bounding box center [518, 352] width 154 height 40
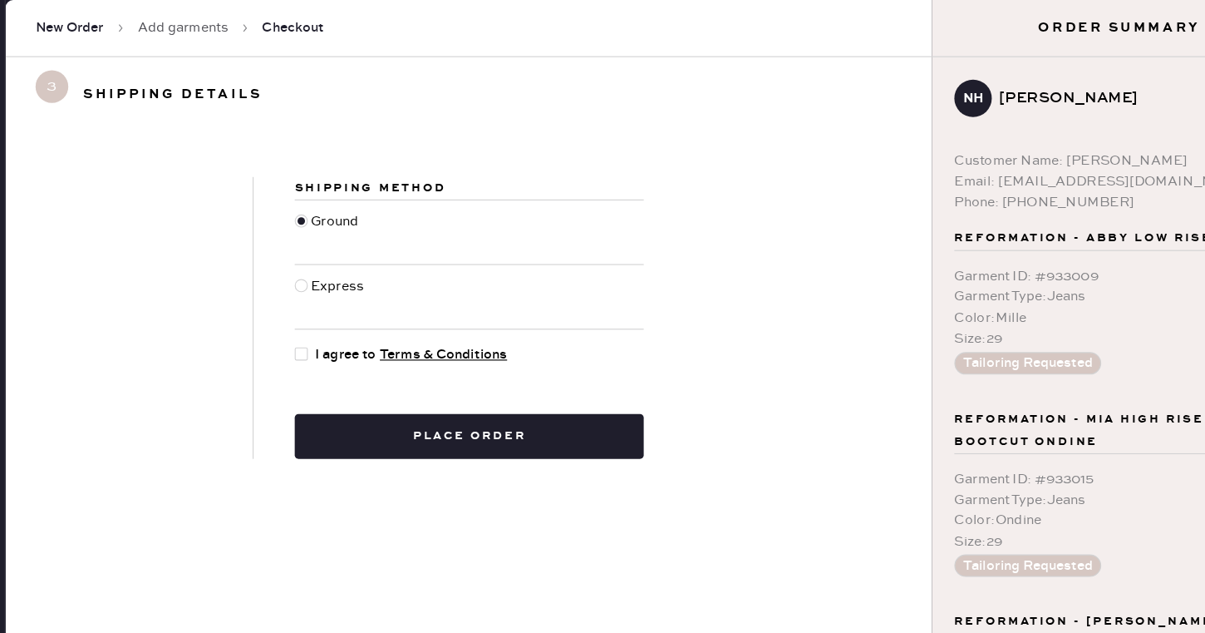
click at [317, 310] on div at bounding box center [313, 314] width 12 height 12
click at [308, 307] on input "I agree to Terms & Conditions" at bounding box center [307, 306] width 1 height 1
checkbox input "true"
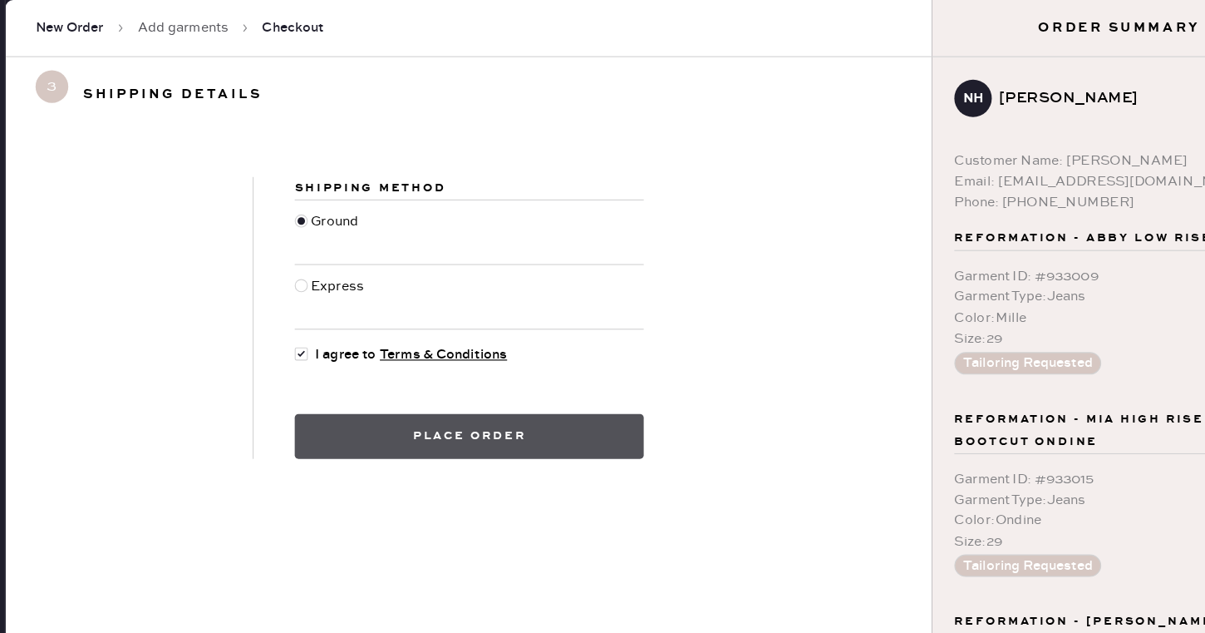
click at [385, 385] on button "Place order" at bounding box center [462, 387] width 310 height 40
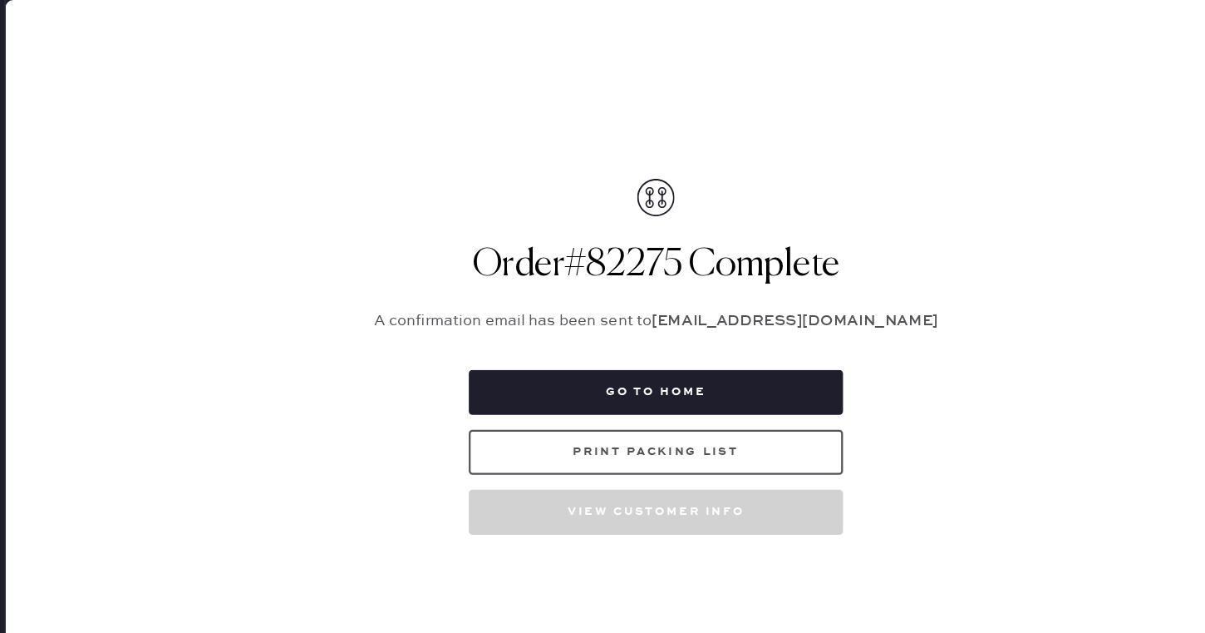
click at [602, 403] on button "Print Packing List" at bounding box center [627, 401] width 332 height 40
